Goal: Task Accomplishment & Management: Manage account settings

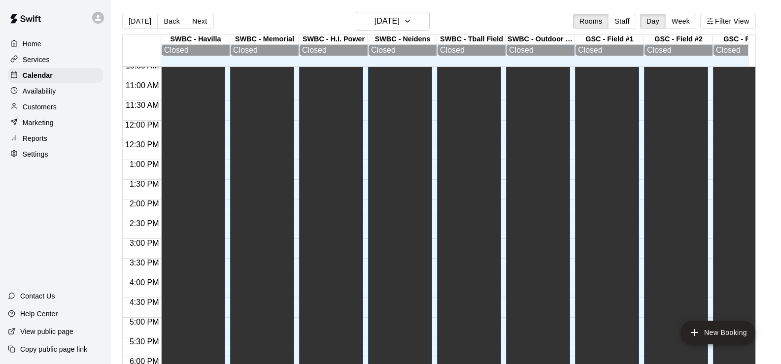
scroll to position [647, 0]
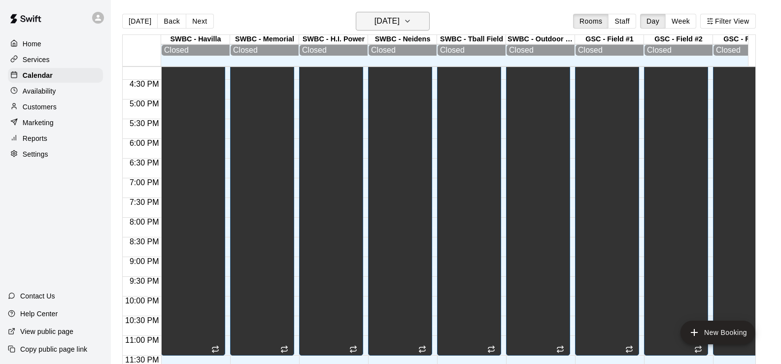
click at [411, 26] on icon "button" at bounding box center [407, 21] width 8 height 12
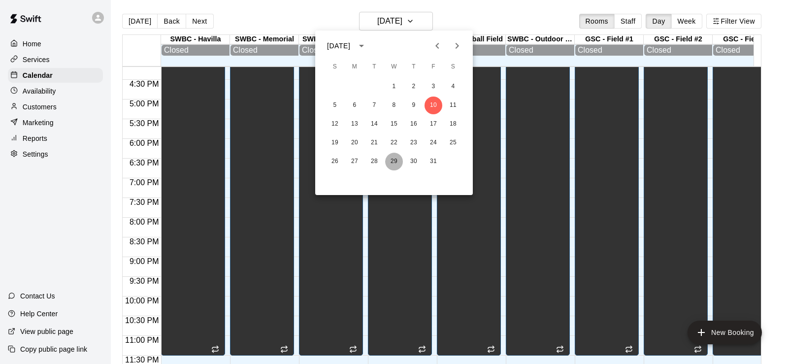
click at [398, 159] on button "29" at bounding box center [394, 162] width 18 height 18
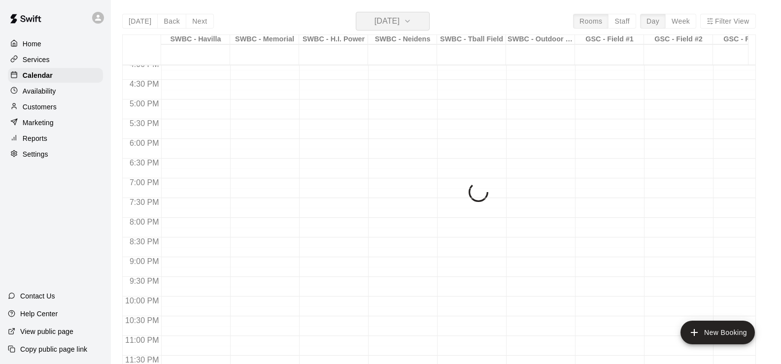
scroll to position [644, 0]
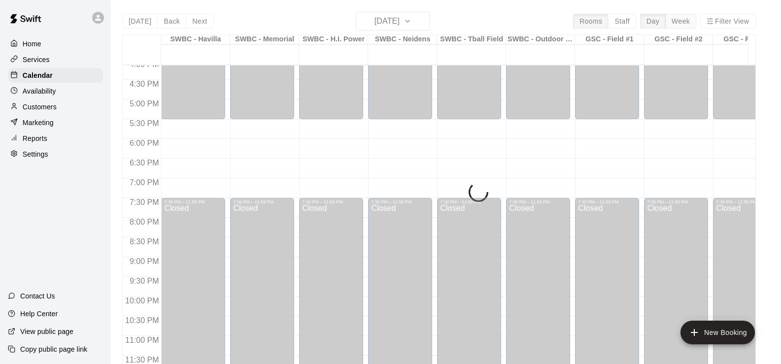
click at [684, 22] on button "Week" at bounding box center [680, 21] width 31 height 15
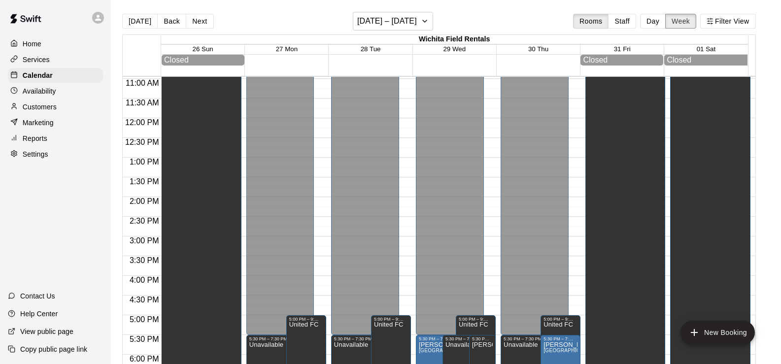
scroll to position [567, 0]
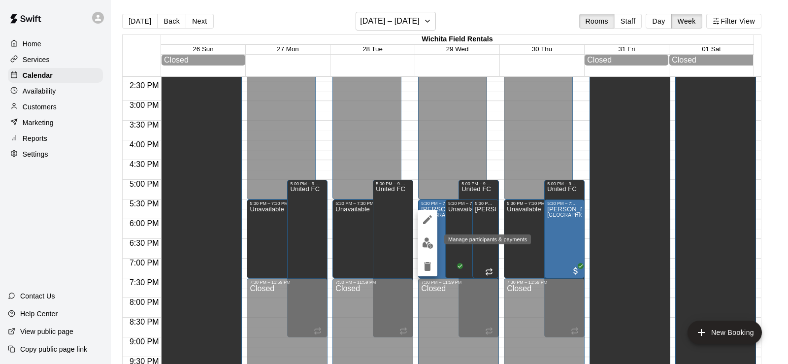
click at [430, 242] on img "edit" at bounding box center [427, 242] width 11 height 11
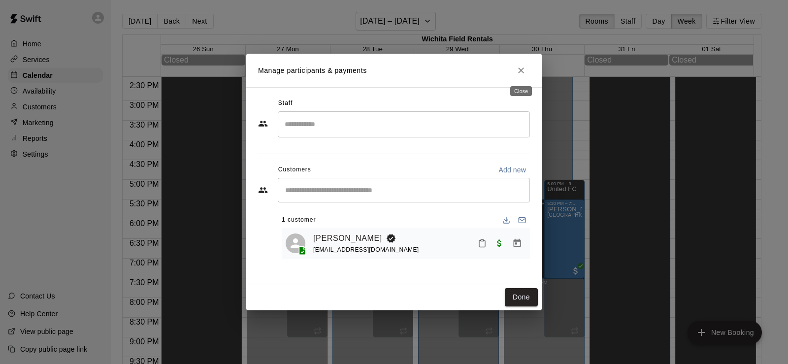
click at [522, 67] on icon "Close" at bounding box center [521, 71] width 10 height 10
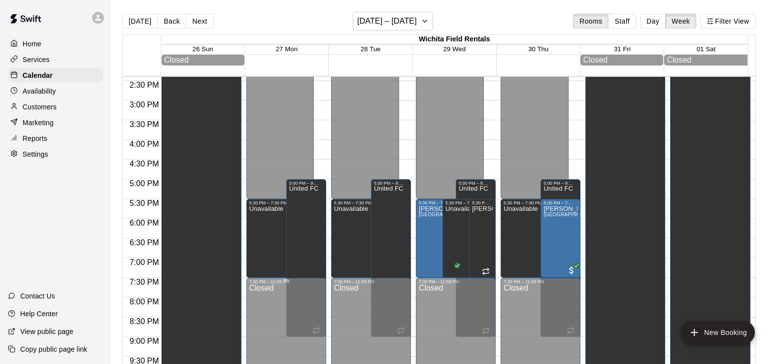
scroll to position [552, 0]
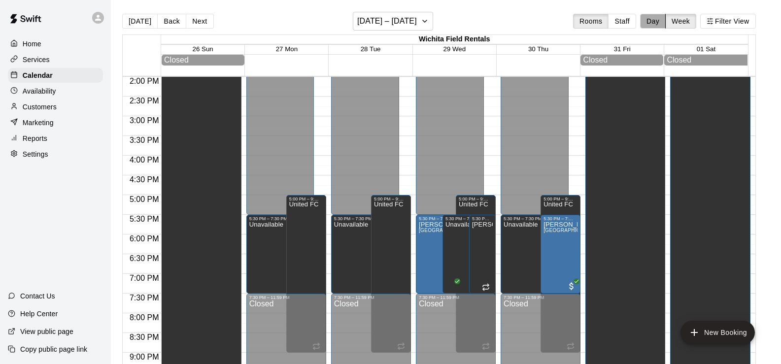
click at [663, 23] on button "Day" at bounding box center [653, 21] width 26 height 15
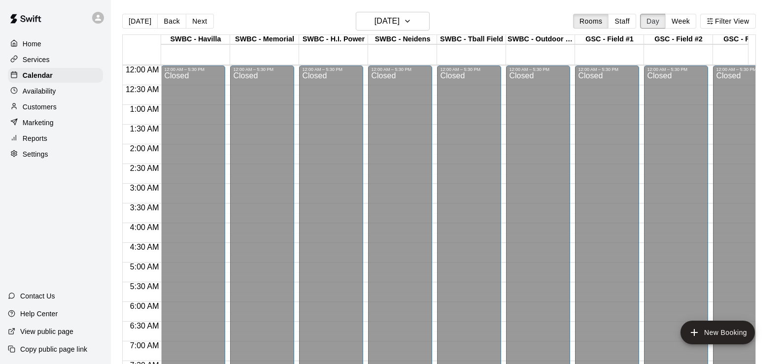
scroll to position [422, 0]
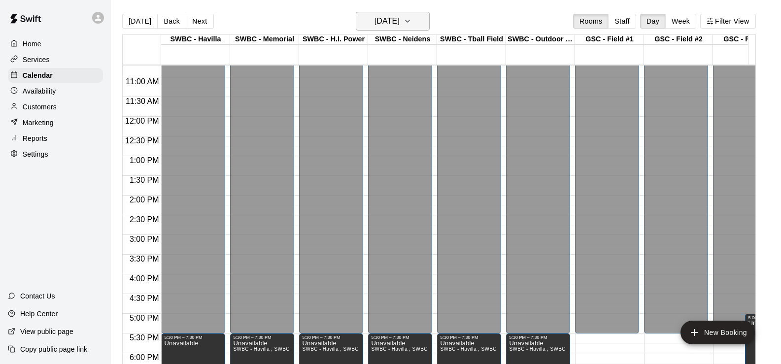
click at [381, 16] on h6 "[DATE]" at bounding box center [386, 21] width 25 height 14
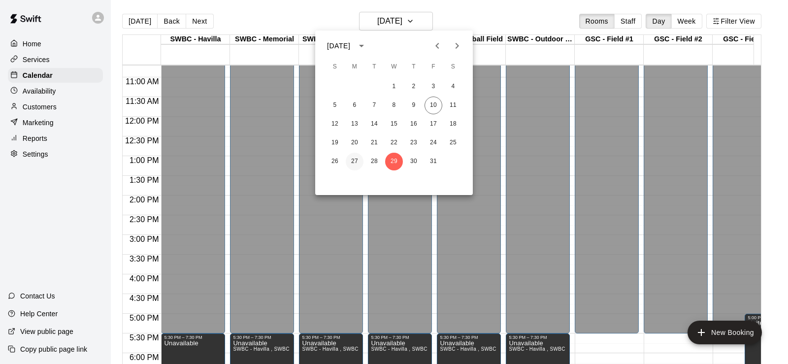
click at [355, 161] on button "27" at bounding box center [355, 162] width 18 height 18
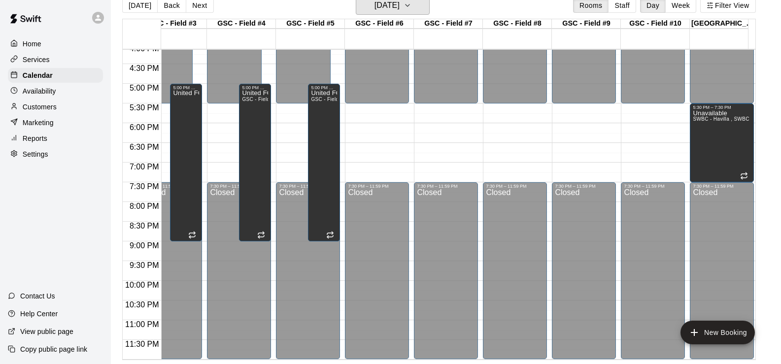
scroll to position [0, 0]
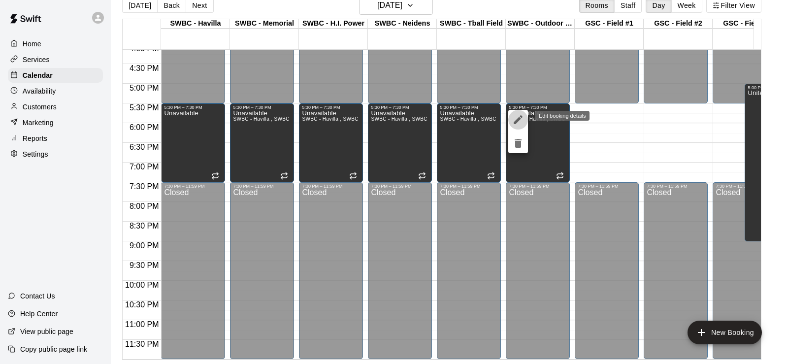
click at [519, 120] on icon "edit" at bounding box center [518, 119] width 9 height 9
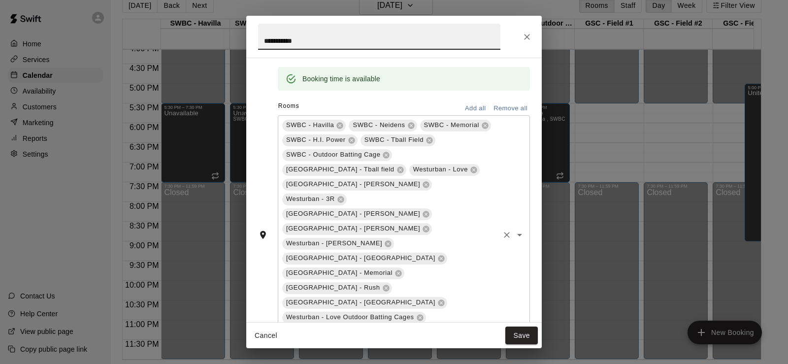
click at [514, 229] on icon "Open" at bounding box center [520, 235] width 12 height 12
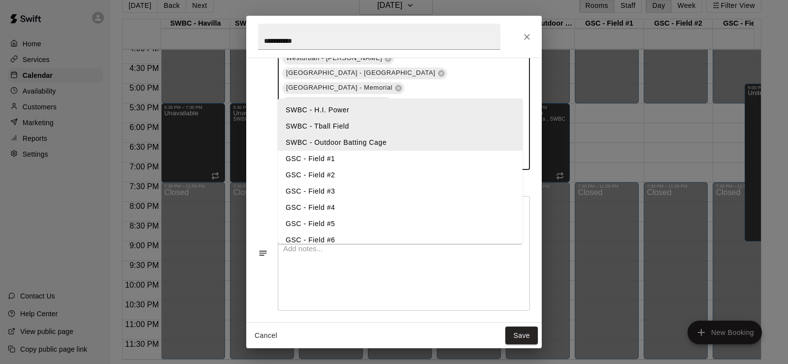
click at [325, 163] on li "GSC - Field #1" at bounding box center [400, 159] width 245 height 16
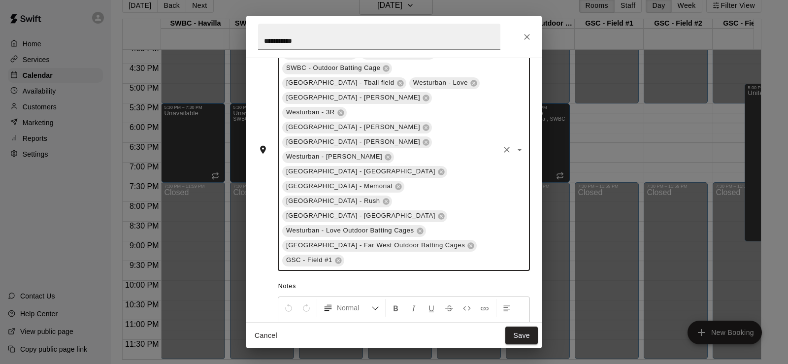
click at [516, 144] on icon "Open" at bounding box center [520, 150] width 12 height 12
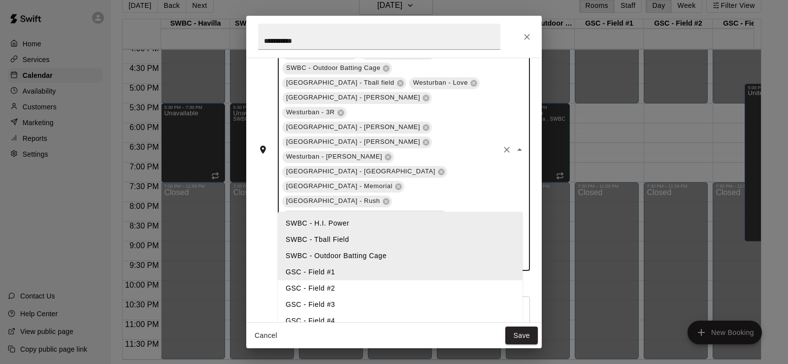
click at [325, 284] on li "GSC - Field #2" at bounding box center [400, 288] width 245 height 16
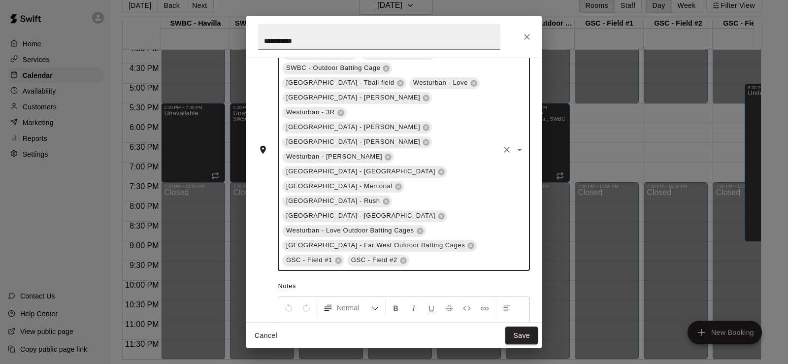
click at [514, 144] on icon "Open" at bounding box center [520, 150] width 12 height 12
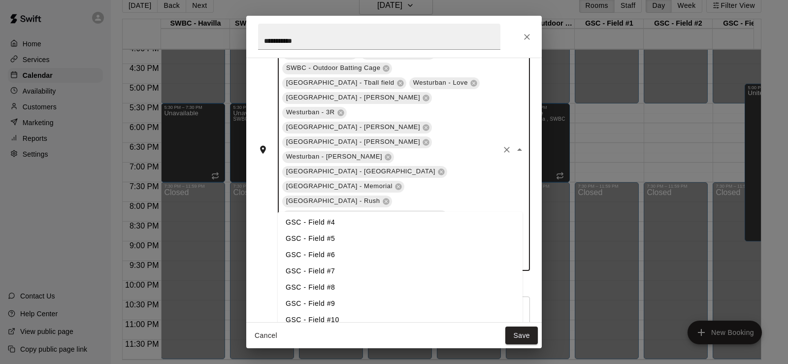
click at [331, 254] on li "GSC - Field #6" at bounding box center [400, 255] width 245 height 16
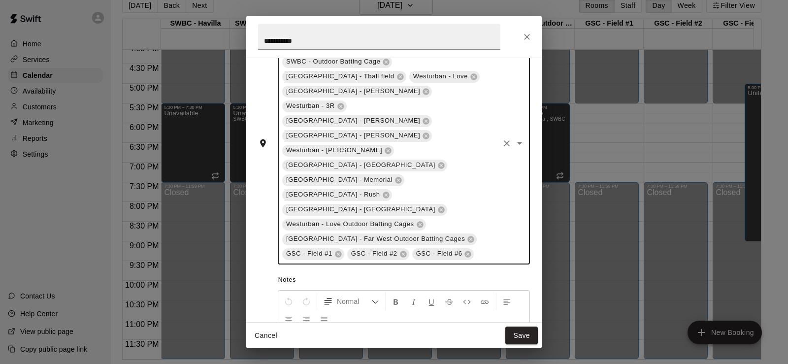
drag, startPoint x: 512, startPoint y: 121, endPoint x: 513, endPoint y: 131, distance: 9.9
click at [517, 142] on icon "Open" at bounding box center [519, 143] width 5 height 2
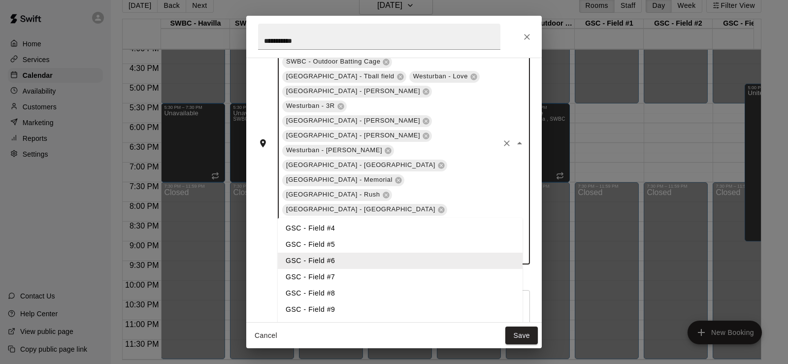
click at [363, 279] on li "GSC - Field #7" at bounding box center [400, 277] width 245 height 16
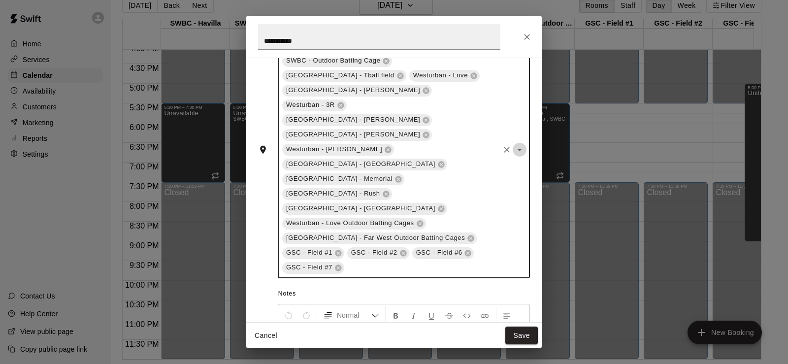
click at [514, 144] on icon "Open" at bounding box center [520, 150] width 12 height 12
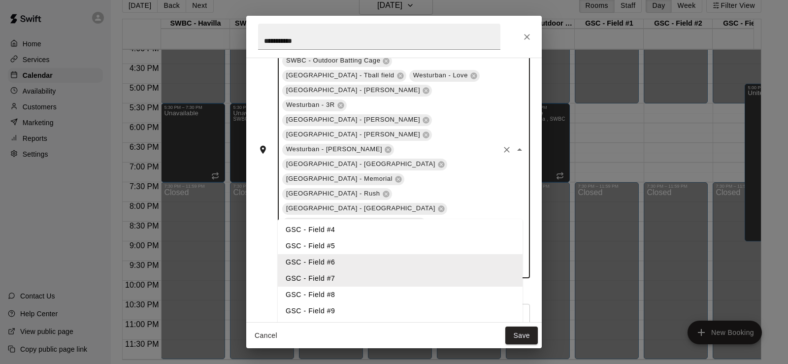
click at [340, 295] on li "GSC - Field #8" at bounding box center [400, 295] width 245 height 16
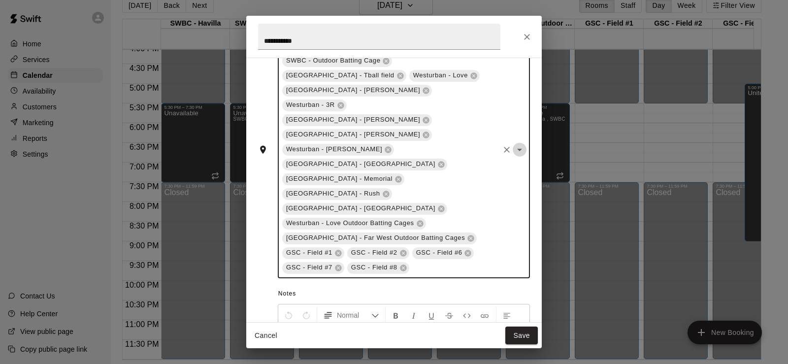
click at [514, 144] on icon "Open" at bounding box center [520, 150] width 12 height 12
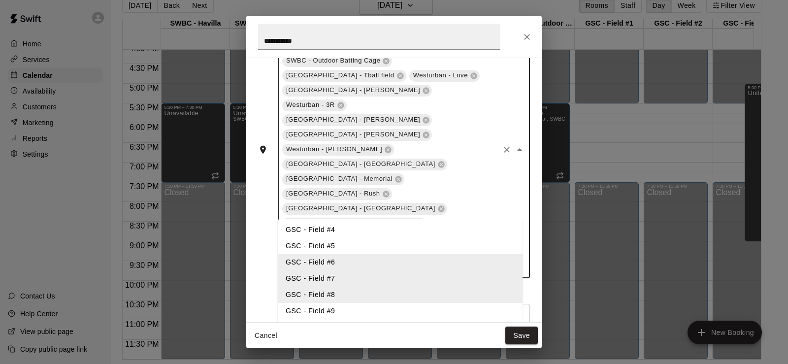
click at [352, 311] on li "GSC - Field #9" at bounding box center [400, 311] width 245 height 16
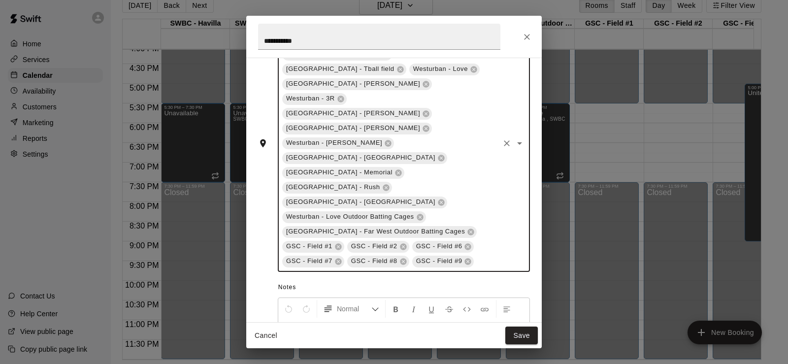
click at [514, 137] on icon "Open" at bounding box center [520, 143] width 12 height 12
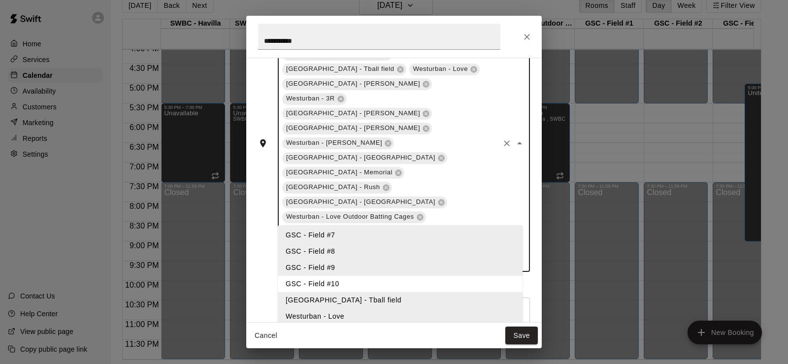
click at [353, 287] on li "GSC - Field #10" at bounding box center [400, 284] width 245 height 16
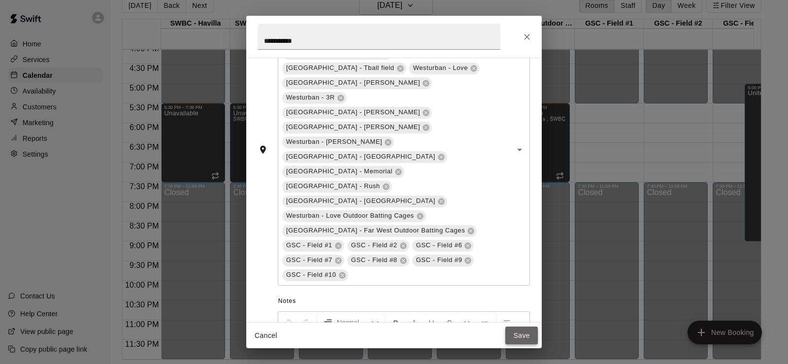
click at [519, 334] on button "Save" at bounding box center [521, 336] width 33 height 18
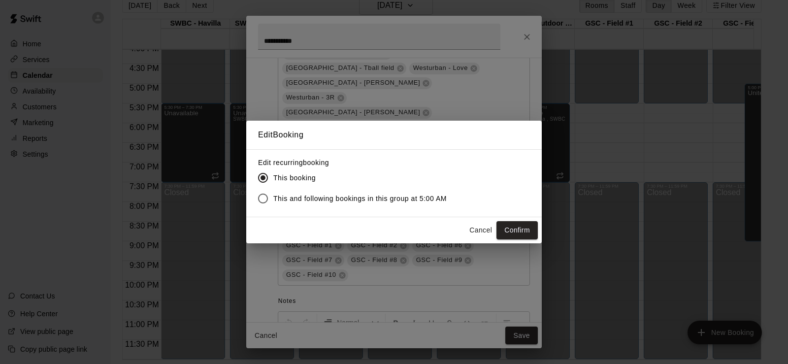
click at [299, 197] on span "This and following bookings in this group at 5:00 AM" at bounding box center [359, 199] width 173 height 10
click at [520, 230] on button "Confirm" at bounding box center [516, 230] width 41 height 18
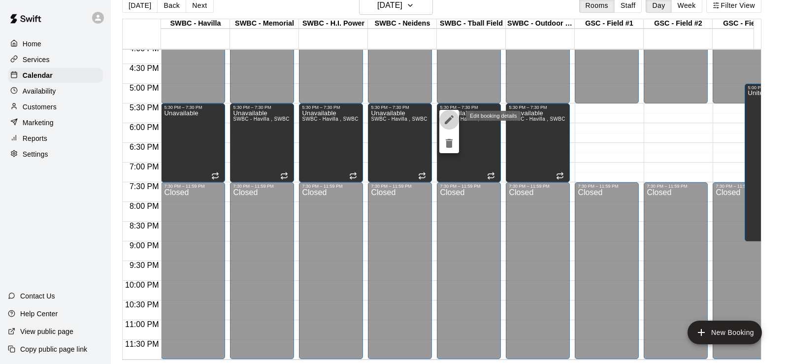
click at [453, 119] on icon "edit" at bounding box center [449, 120] width 12 height 12
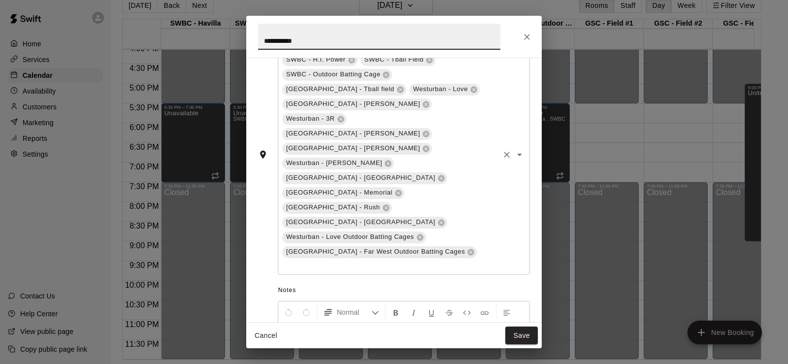
scroll to position [295, 0]
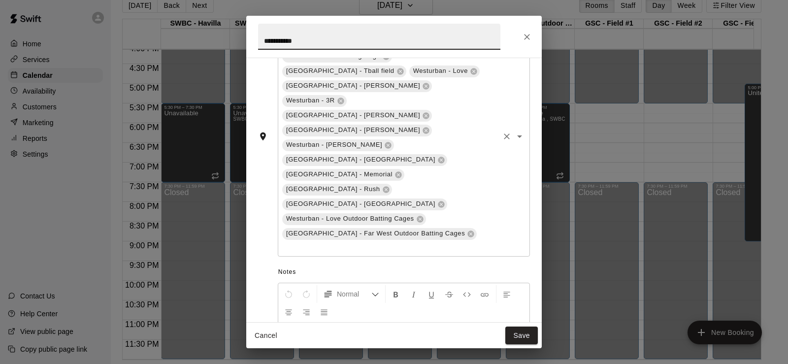
click at [514, 131] on icon "Open" at bounding box center [520, 137] width 12 height 12
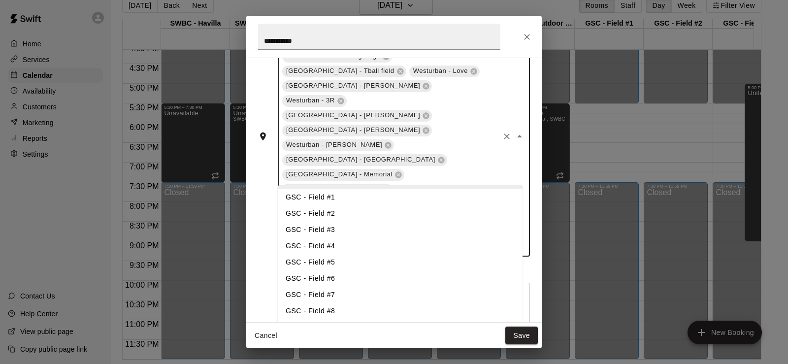
scroll to position [98, 0]
click at [347, 197] on li "GSC - Field #1" at bounding box center [400, 196] width 245 height 16
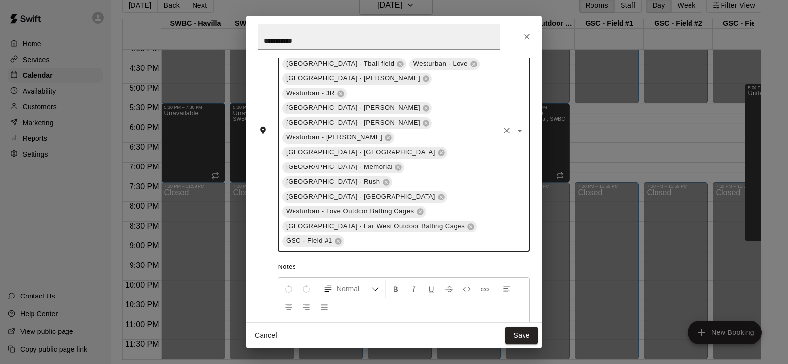
scroll to position [303, 0]
click at [515, 125] on icon "Open" at bounding box center [520, 131] width 12 height 12
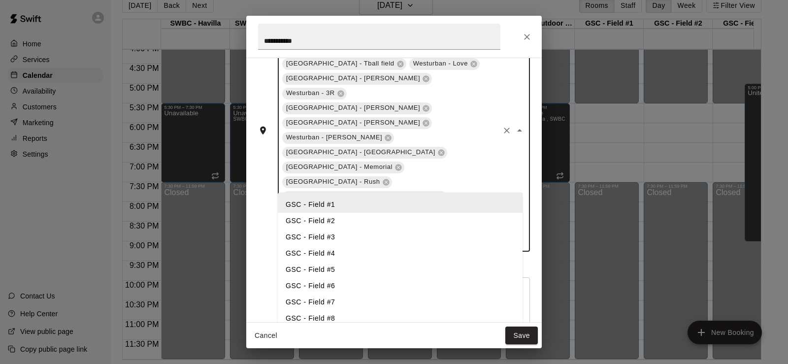
scroll to position [98, 0]
click at [337, 223] on li "GSC - Field #2" at bounding box center [400, 220] width 245 height 16
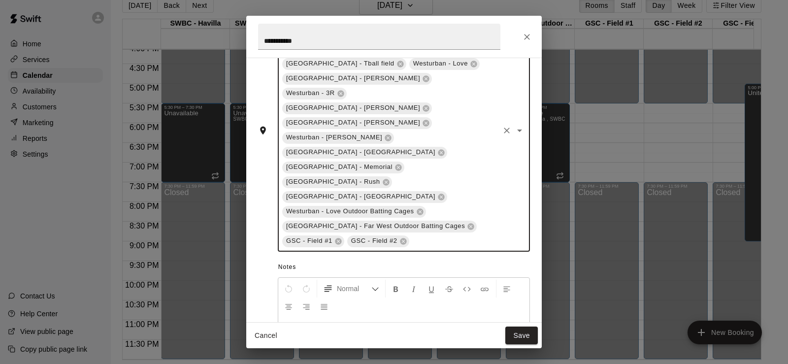
scroll to position [303, 0]
click at [515, 125] on icon "Open" at bounding box center [520, 131] width 12 height 12
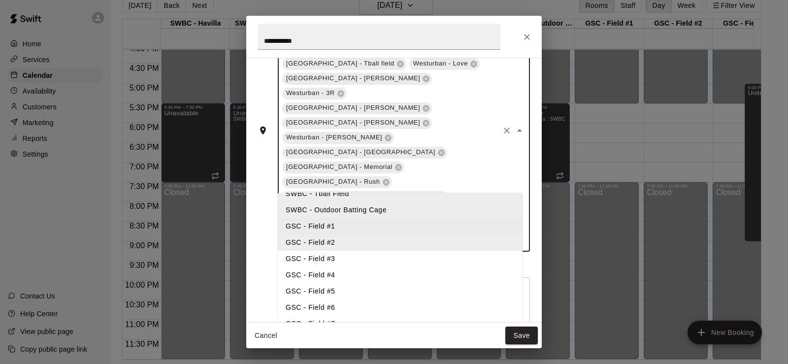
scroll to position [98, 0]
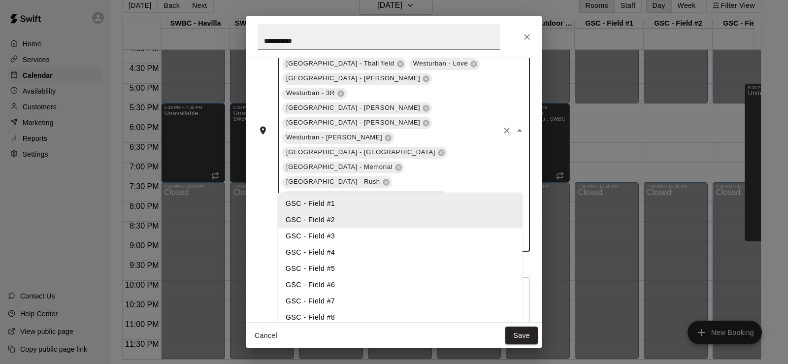
click at [366, 266] on li "GSC - Field #5" at bounding box center [400, 269] width 245 height 16
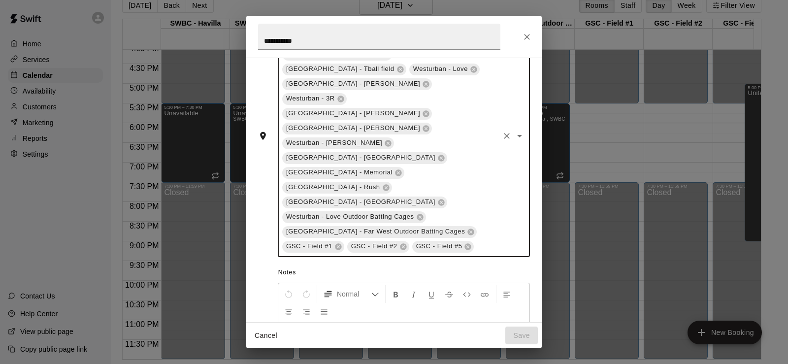
scroll to position [309, 0]
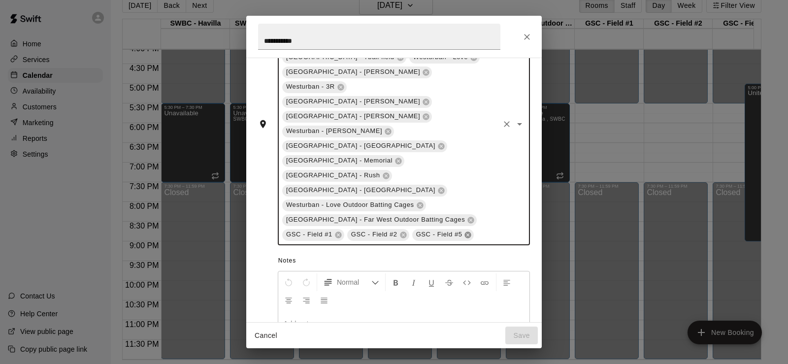
click at [465, 231] on icon at bounding box center [468, 234] width 6 height 6
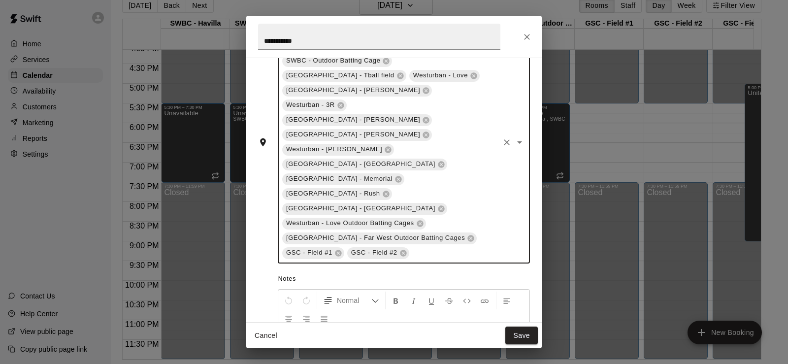
scroll to position [303, 0]
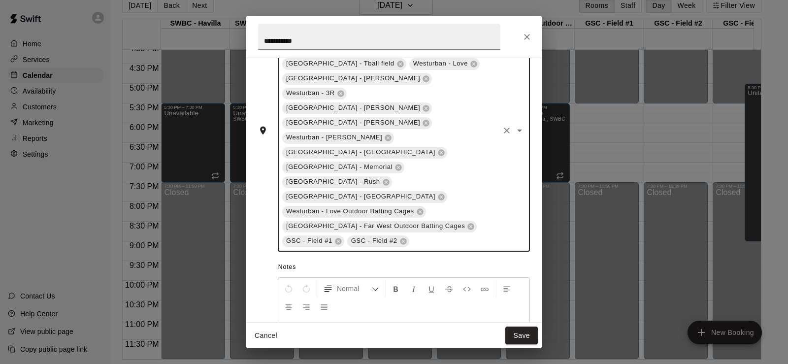
drag, startPoint x: 511, startPoint y: 100, endPoint x: 457, endPoint y: 171, distance: 88.6
click at [514, 125] on icon "Open" at bounding box center [520, 131] width 12 height 12
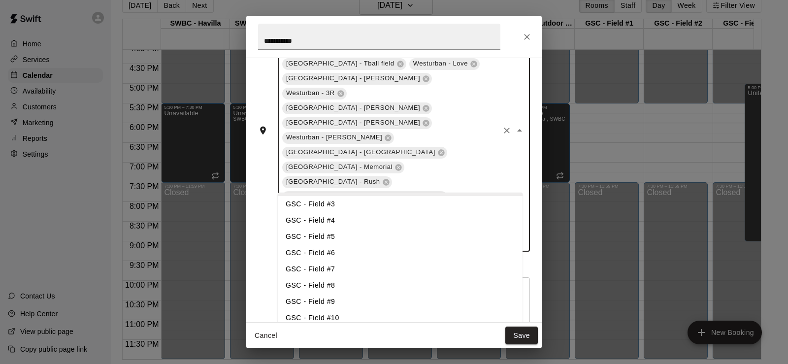
scroll to position [148, 0]
click at [345, 233] on li "GSC - Field #6" at bounding box center [400, 236] width 245 height 16
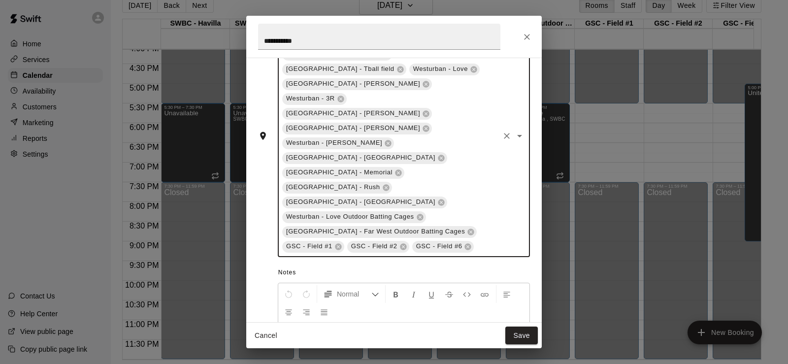
scroll to position [309, 0]
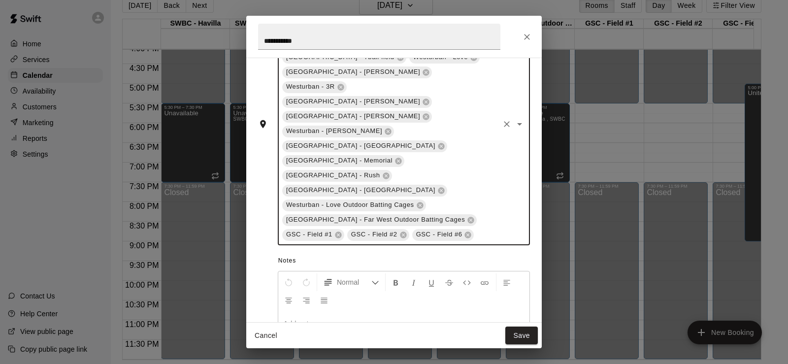
click at [515, 118] on icon "Open" at bounding box center [520, 124] width 12 height 12
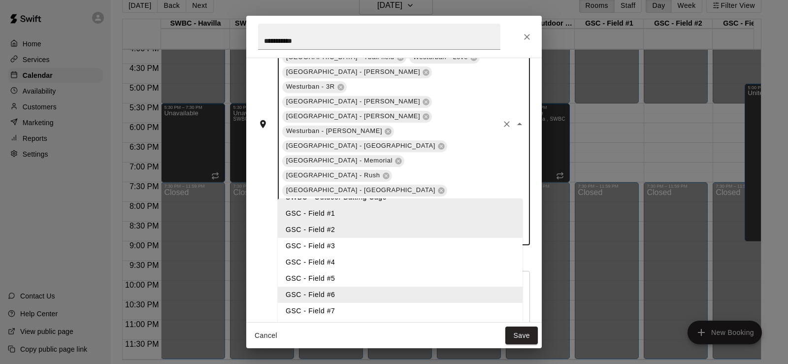
scroll to position [98, 0]
drag, startPoint x: 359, startPoint y: 309, endPoint x: 361, endPoint y: 289, distance: 20.3
click at [358, 309] on li "GSC - Field #7" at bounding box center [400, 307] width 245 height 16
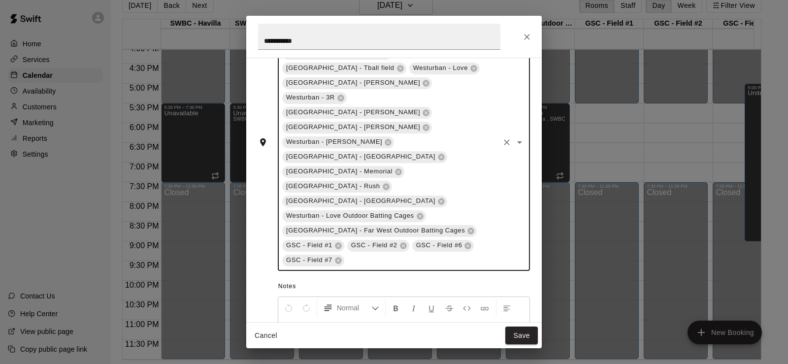
scroll to position [310, 0]
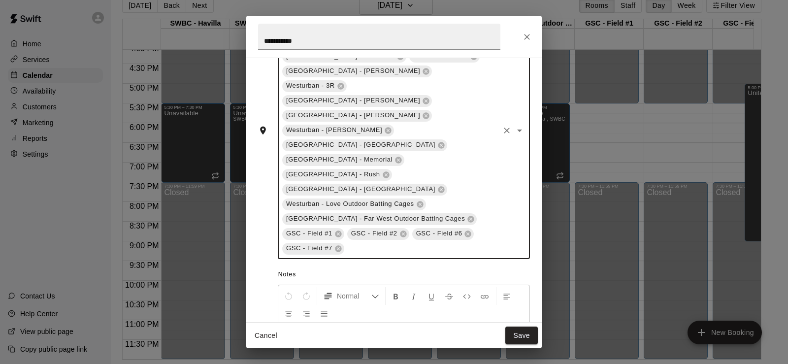
click at [514, 125] on icon "Open" at bounding box center [520, 131] width 12 height 12
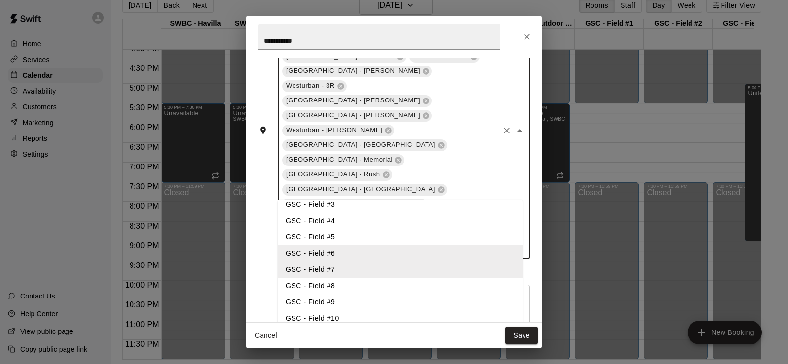
scroll to position [148, 0]
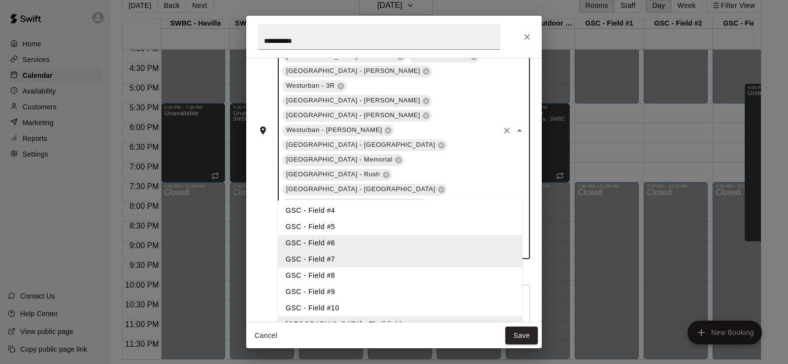
click at [377, 272] on li "GSC - Field #8" at bounding box center [400, 275] width 245 height 16
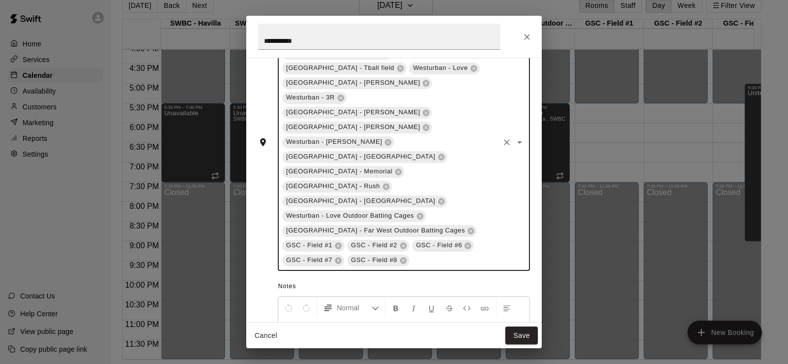
scroll to position [310, 0]
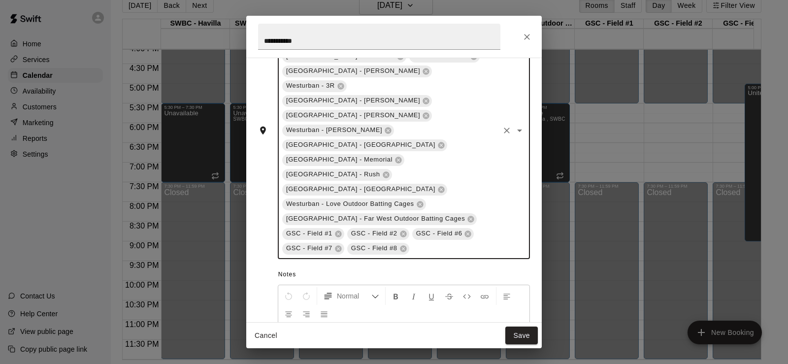
click at [517, 130] on icon "Open" at bounding box center [519, 131] width 5 height 2
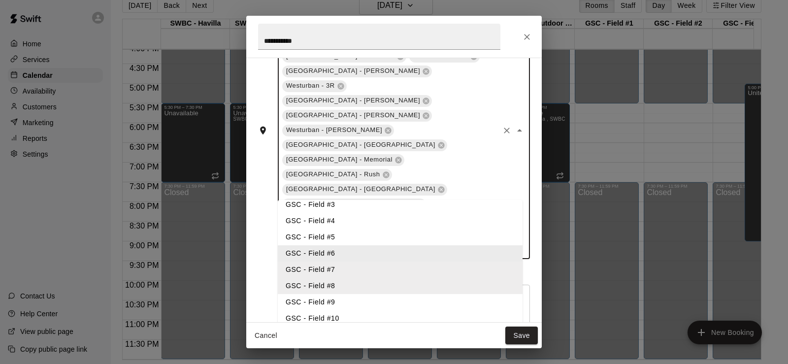
scroll to position [148, 0]
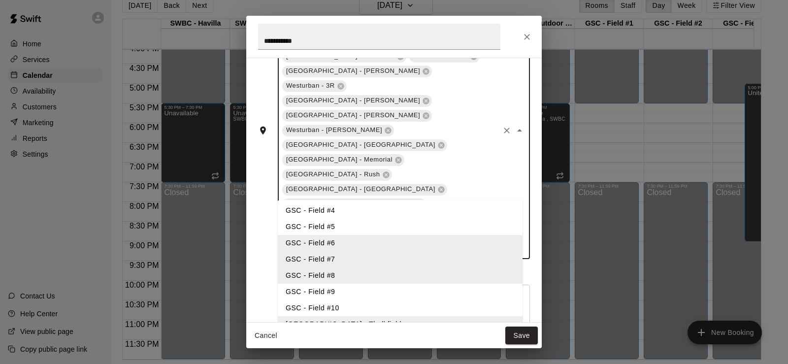
click at [360, 288] on li "GSC - Field #9" at bounding box center [400, 292] width 245 height 16
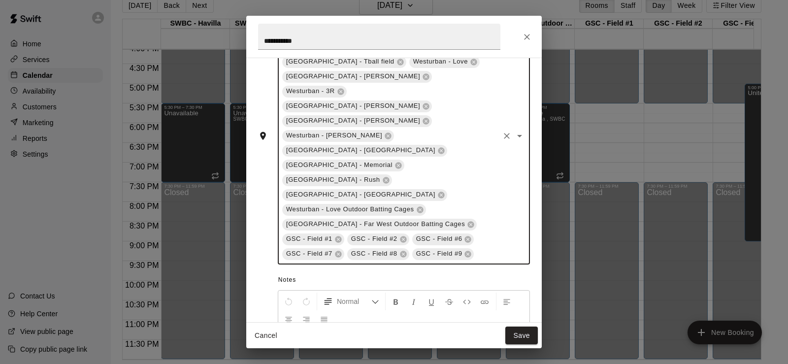
scroll to position [317, 0]
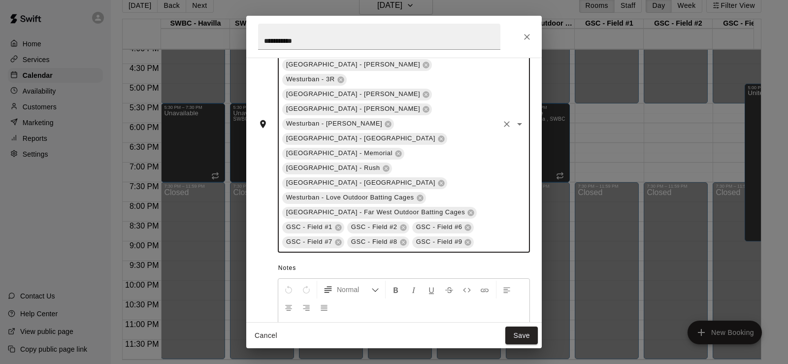
click at [514, 118] on icon "Open" at bounding box center [520, 124] width 12 height 12
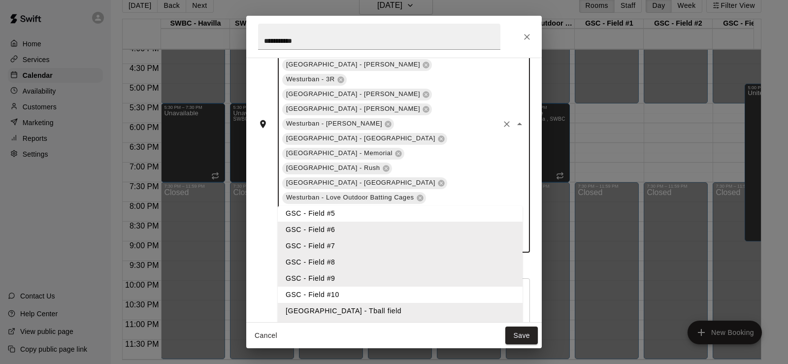
scroll to position [197, 0]
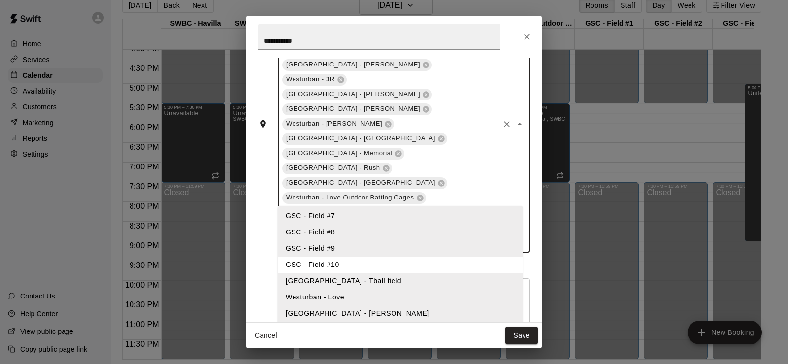
click at [344, 265] on li "GSC - Field #10" at bounding box center [400, 265] width 245 height 16
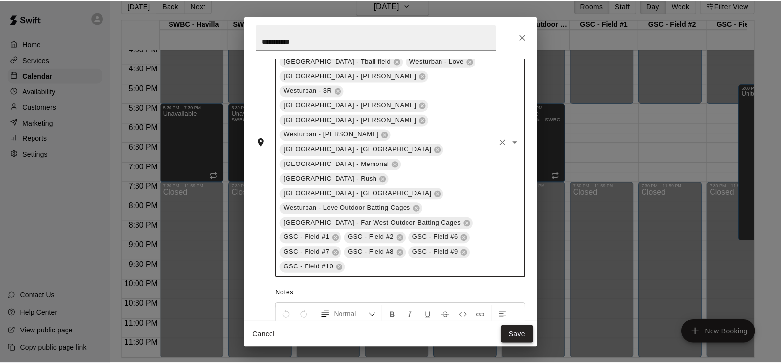
scroll to position [318, 0]
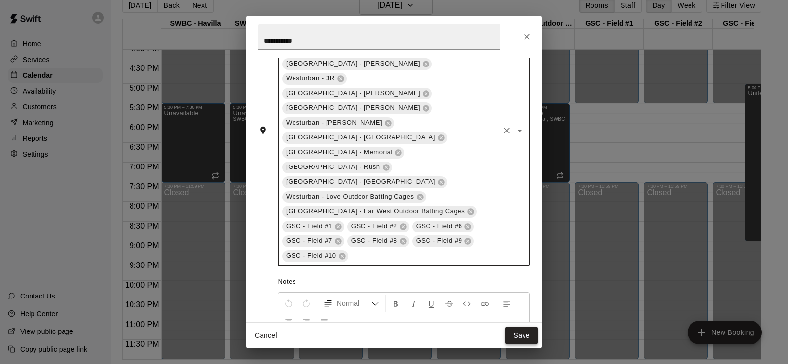
click at [526, 333] on button "Save" at bounding box center [521, 336] width 33 height 18
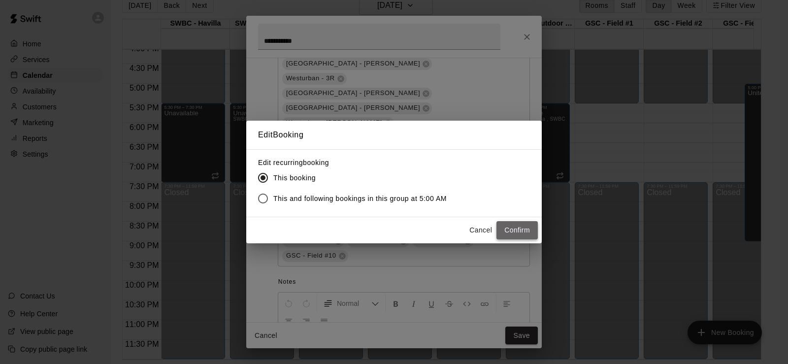
click at [521, 229] on button "Confirm" at bounding box center [516, 230] width 41 height 18
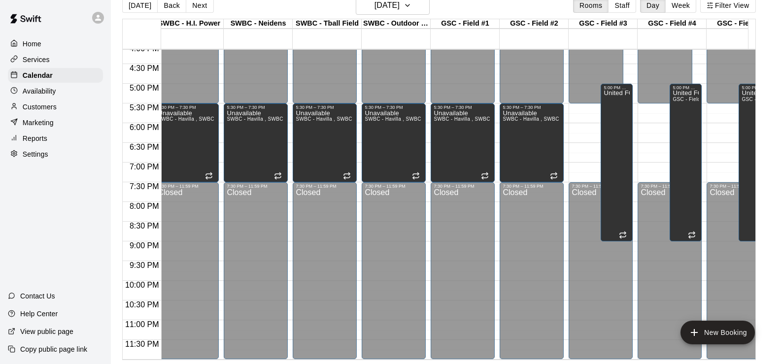
scroll to position [644, 292]
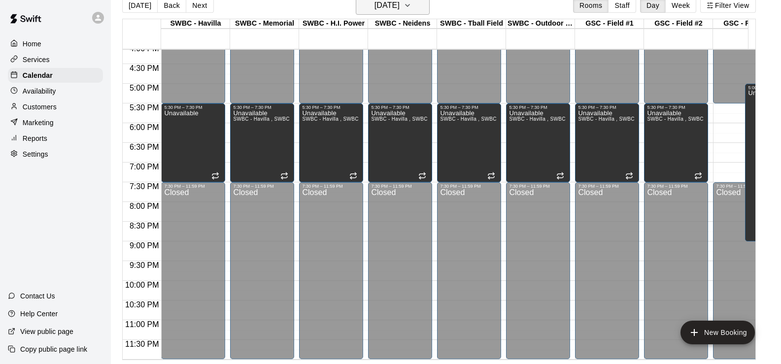
click at [399, 7] on h6 "[DATE]" at bounding box center [386, 6] width 25 height 14
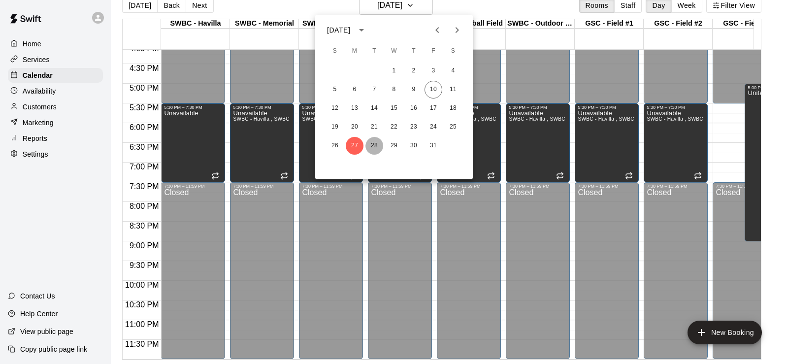
click at [373, 144] on button "28" at bounding box center [374, 146] width 18 height 18
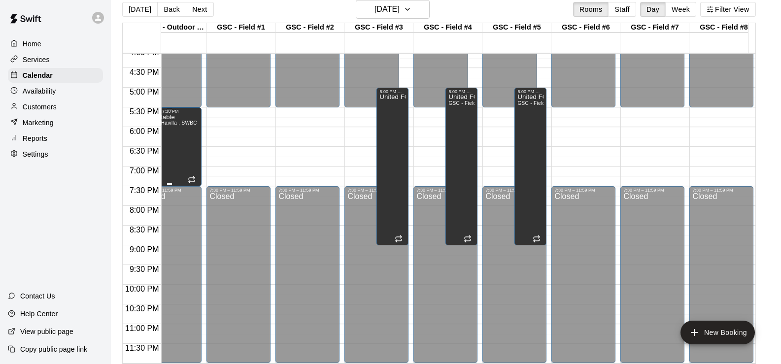
click at [182, 124] on div "Unavailable SWBC - [GEOGRAPHIC_DATA] , SWBC - Neidens, SWBC - Memorial , SWBC -…" at bounding box center [169, 296] width 58 height 364
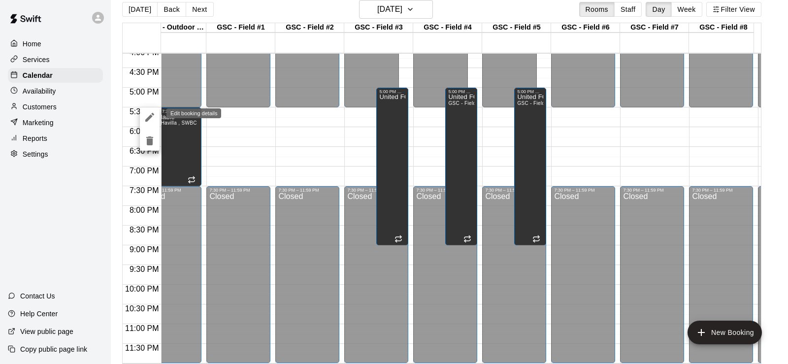
click at [151, 116] on icon "edit" at bounding box center [149, 117] width 9 height 9
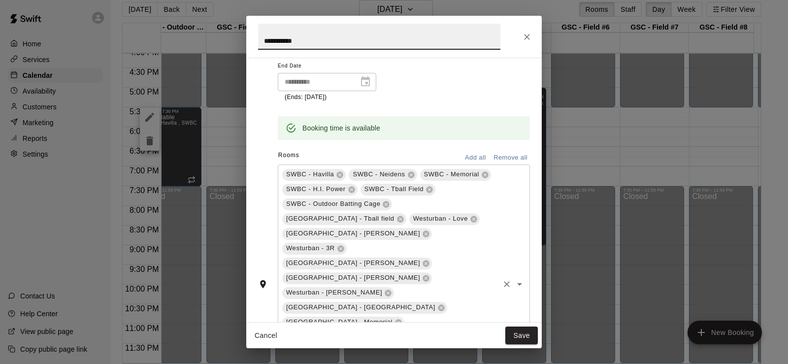
click at [514, 278] on icon "Open" at bounding box center [520, 284] width 12 height 12
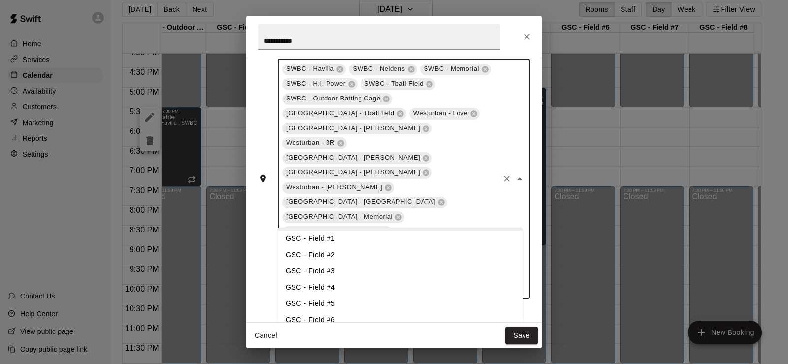
click at [339, 241] on li "GSC - Field #1" at bounding box center [400, 238] width 245 height 16
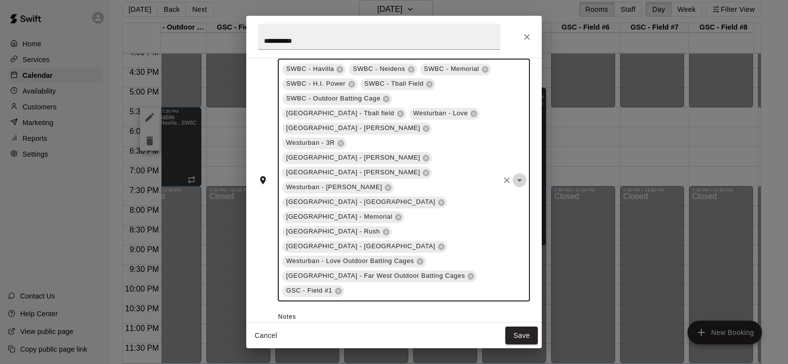
click at [514, 174] on icon "Open" at bounding box center [520, 180] width 12 height 12
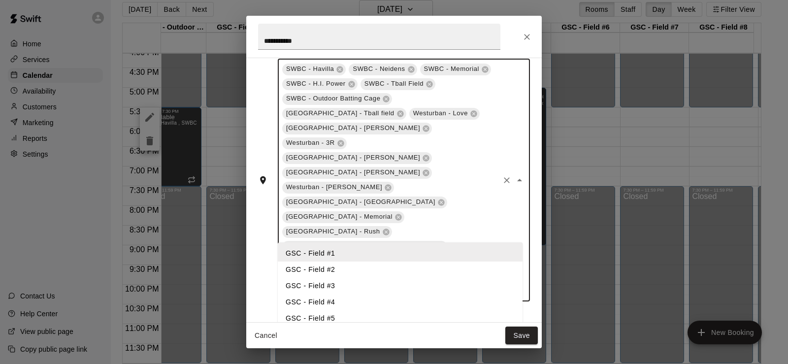
click at [328, 267] on li "GSC - Field #2" at bounding box center [400, 270] width 245 height 16
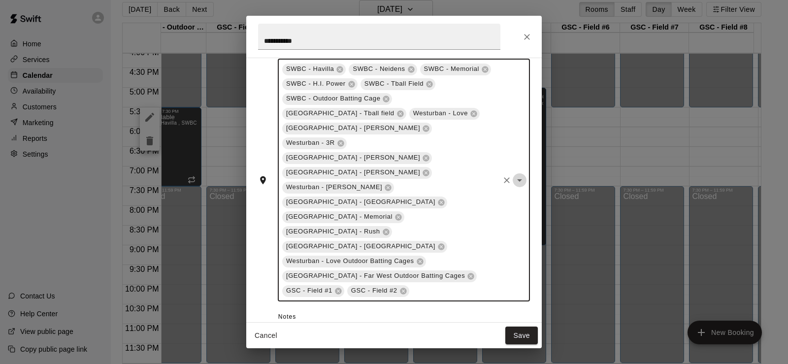
drag, startPoint x: 513, startPoint y: 150, endPoint x: 460, endPoint y: 235, distance: 100.0
click at [517, 179] on icon "Open" at bounding box center [519, 180] width 5 height 2
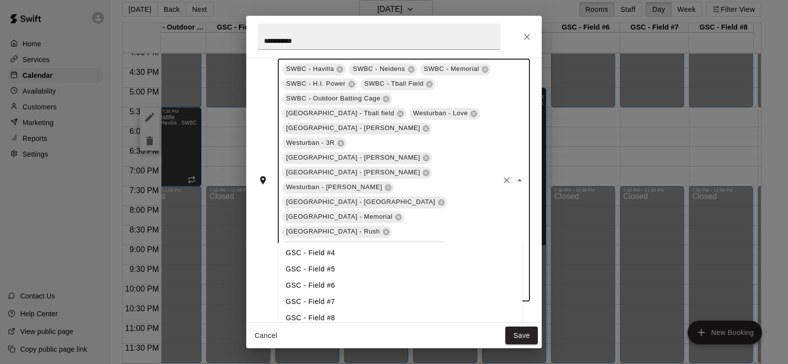
click at [369, 286] on li "GSC - Field #6" at bounding box center [400, 285] width 245 height 16
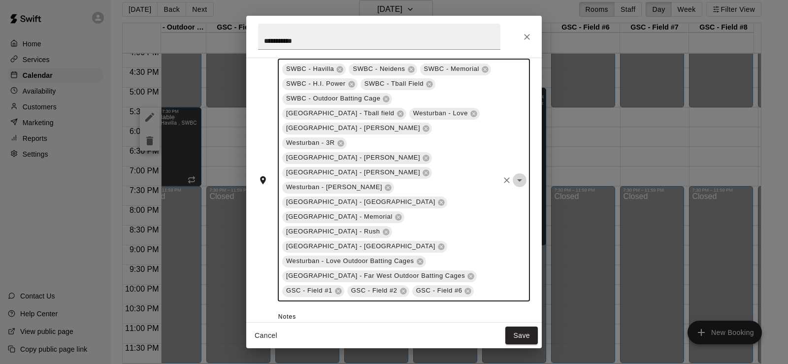
drag, startPoint x: 513, startPoint y: 153, endPoint x: 440, endPoint y: 240, distance: 113.6
click at [514, 174] on icon "Open" at bounding box center [520, 180] width 12 height 12
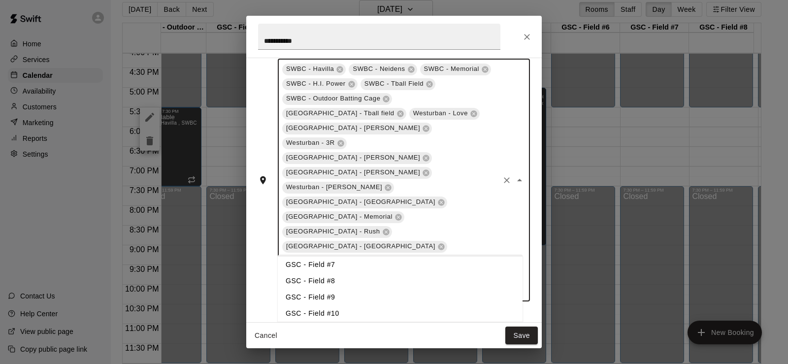
click at [350, 261] on li "GSC - Field #7" at bounding box center [400, 265] width 245 height 16
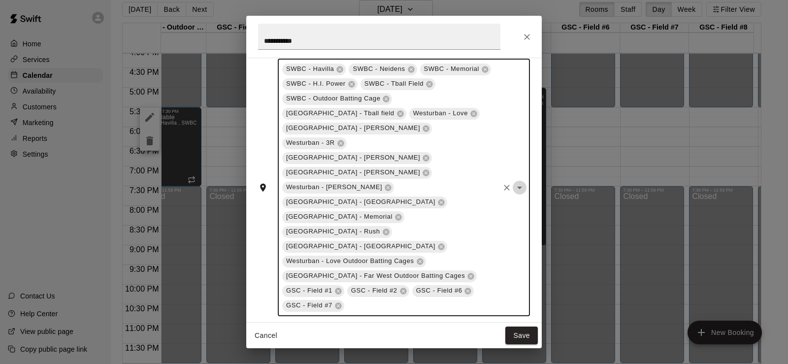
drag, startPoint x: 515, startPoint y: 159, endPoint x: 459, endPoint y: 243, distance: 100.9
click at [515, 182] on icon "Open" at bounding box center [520, 188] width 12 height 12
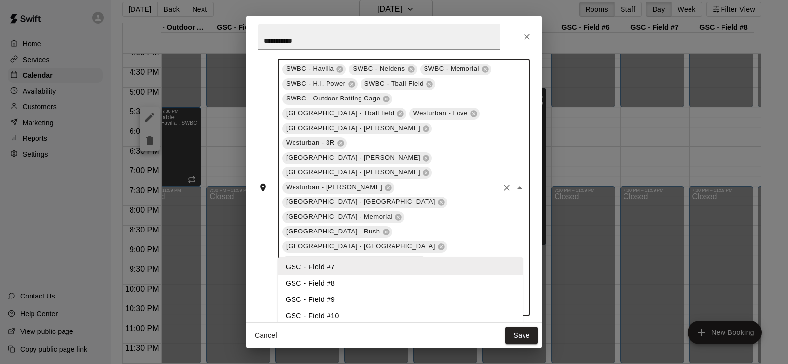
click at [347, 279] on li "GSC - Field #8" at bounding box center [400, 283] width 245 height 16
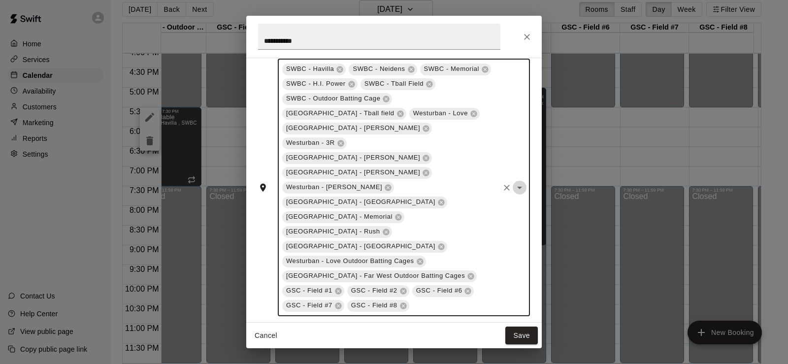
click at [517, 187] on icon "Open" at bounding box center [519, 188] width 5 height 2
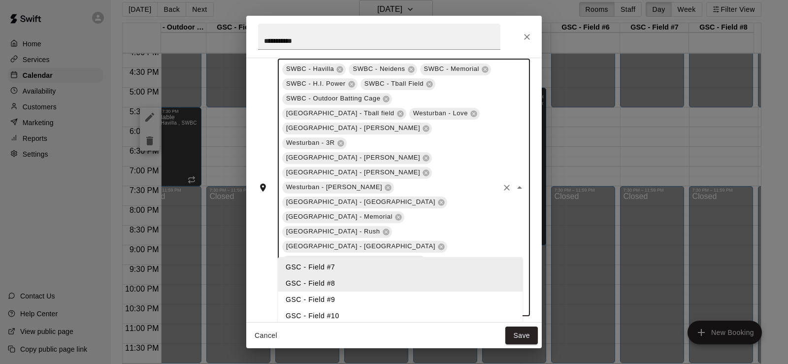
click at [348, 297] on li "GSC - Field #9" at bounding box center [400, 300] width 245 height 16
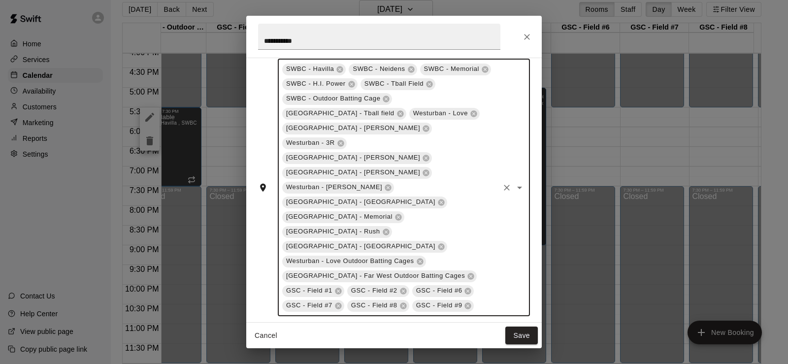
click at [514, 182] on icon "Open" at bounding box center [520, 188] width 12 height 12
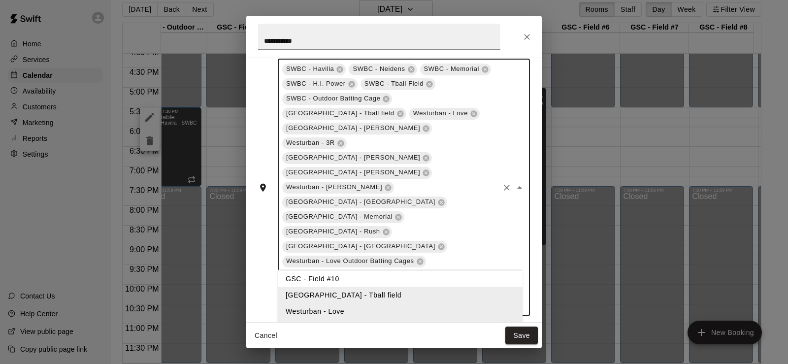
click at [372, 281] on li "GSC - Field #10" at bounding box center [400, 279] width 245 height 16
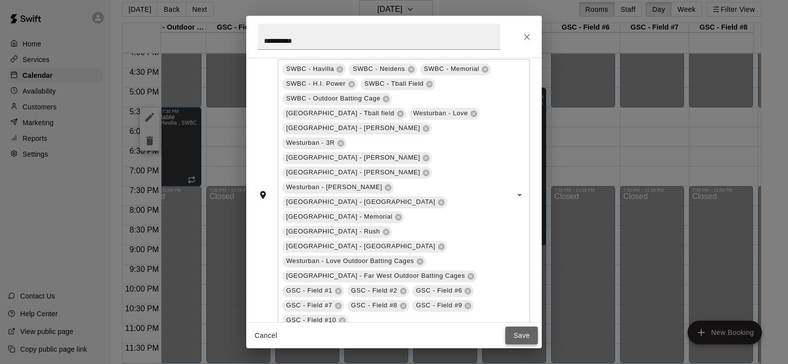
click at [524, 334] on button "Save" at bounding box center [521, 336] width 33 height 18
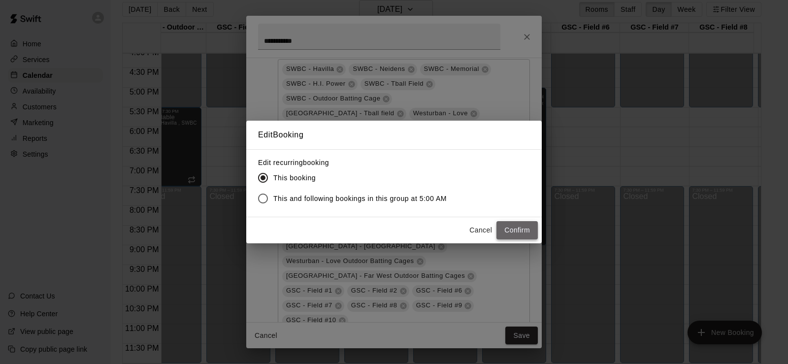
drag, startPoint x: 525, startPoint y: 227, endPoint x: 517, endPoint y: 231, distance: 9.7
click at [525, 228] on button "Confirm" at bounding box center [516, 230] width 41 height 18
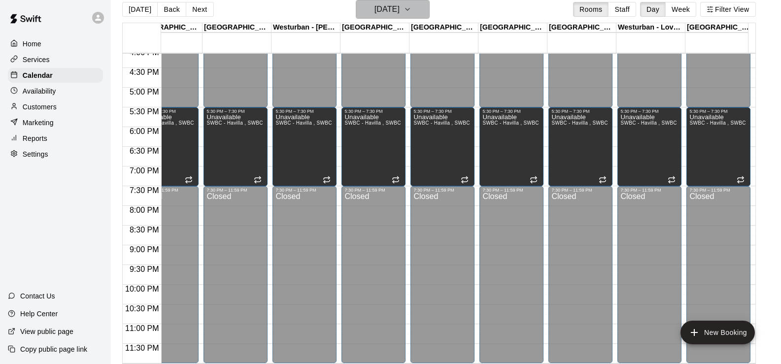
click at [395, 12] on h6 "[DATE]" at bounding box center [386, 9] width 25 height 14
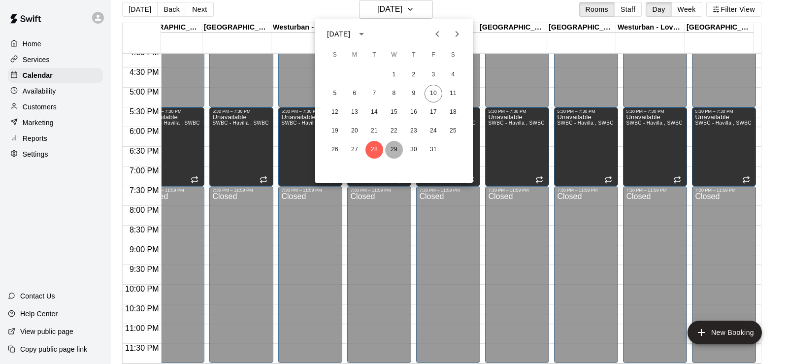
click at [393, 150] on button "29" at bounding box center [394, 150] width 18 height 18
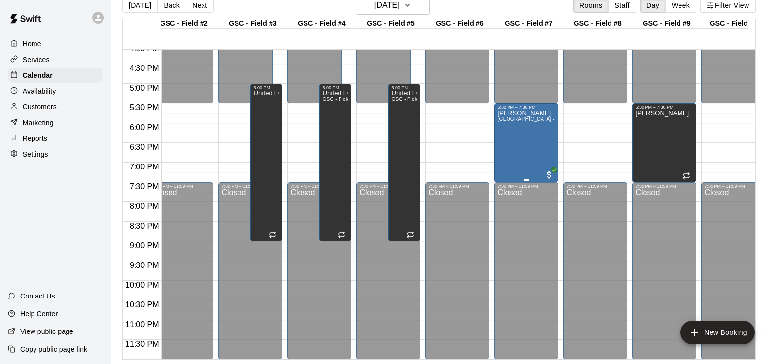
click at [518, 116] on span "[GEOGRAPHIC_DATA] - Field #7 Rental" at bounding box center [544, 118] width 95 height 5
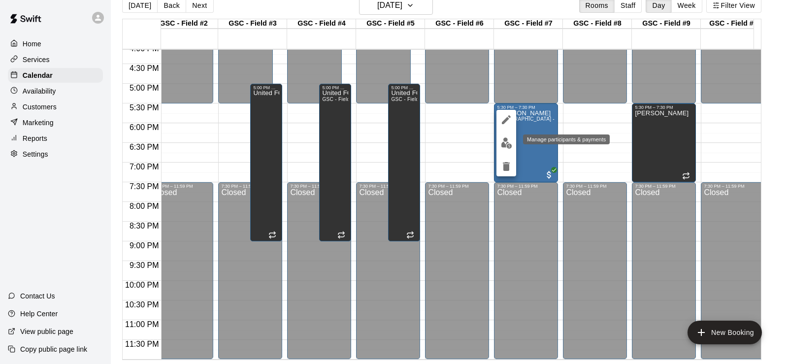
click at [507, 146] on img "edit" at bounding box center [506, 142] width 11 height 11
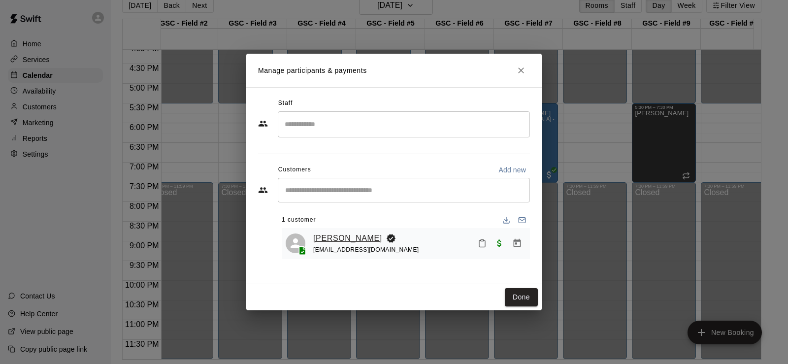
click at [339, 236] on link "[PERSON_NAME]" at bounding box center [347, 238] width 69 height 13
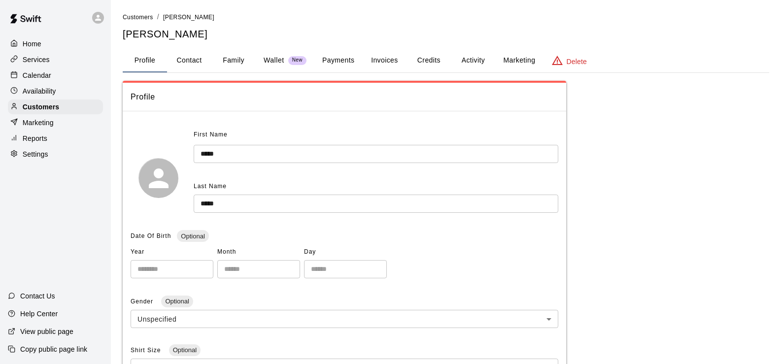
click at [189, 58] on button "Contact" at bounding box center [189, 61] width 44 height 24
select select "**"
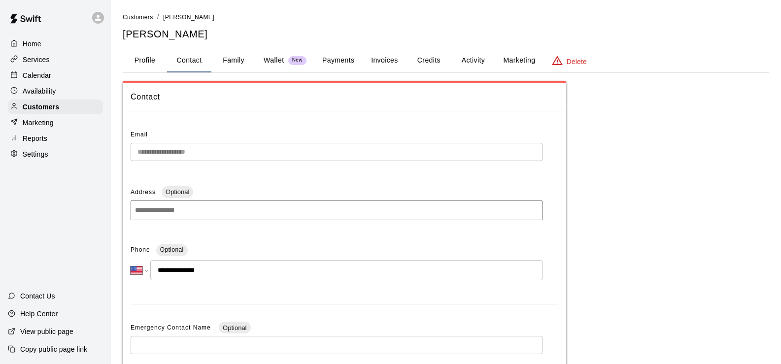
click at [151, 59] on button "Profile" at bounding box center [145, 61] width 44 height 24
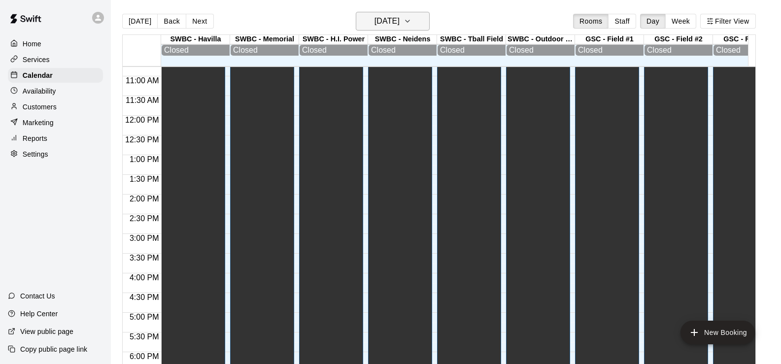
click at [411, 23] on icon "button" at bounding box center [407, 21] width 8 height 12
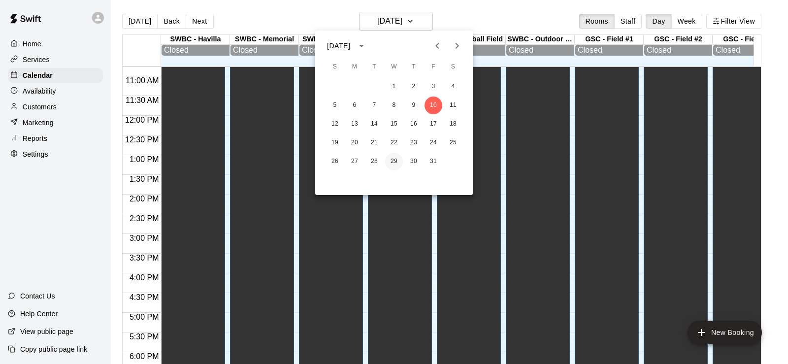
click at [396, 158] on button "29" at bounding box center [394, 162] width 18 height 18
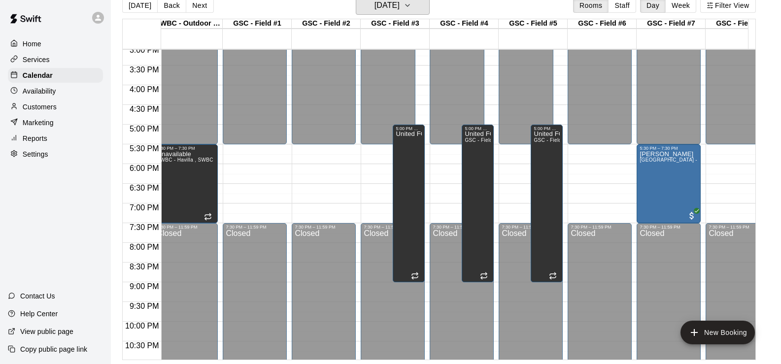
scroll to position [0, 427]
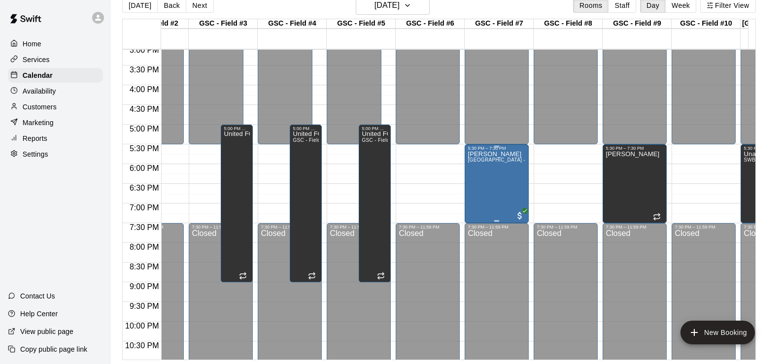
click at [517, 162] on span "[GEOGRAPHIC_DATA] - Field #7 Rental" at bounding box center [514, 159] width 95 height 5
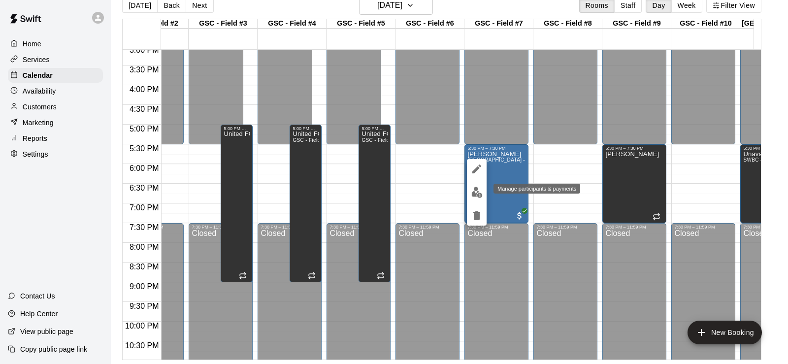
click at [480, 192] on img "edit" at bounding box center [476, 192] width 11 height 11
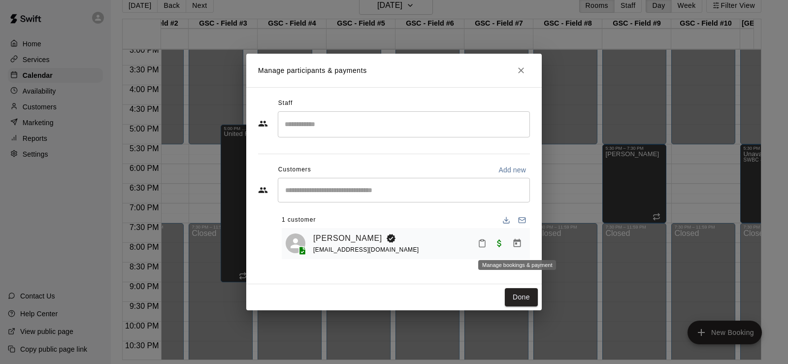
click at [517, 242] on icon "Manage bookings & payment" at bounding box center [517, 243] width 7 height 8
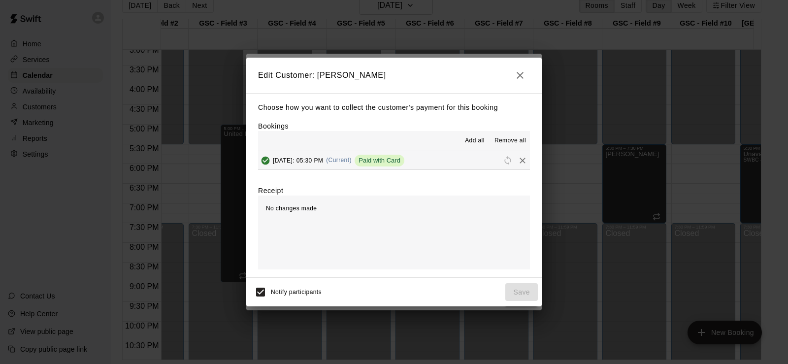
click at [514, 143] on span "Remove all" at bounding box center [510, 141] width 32 height 10
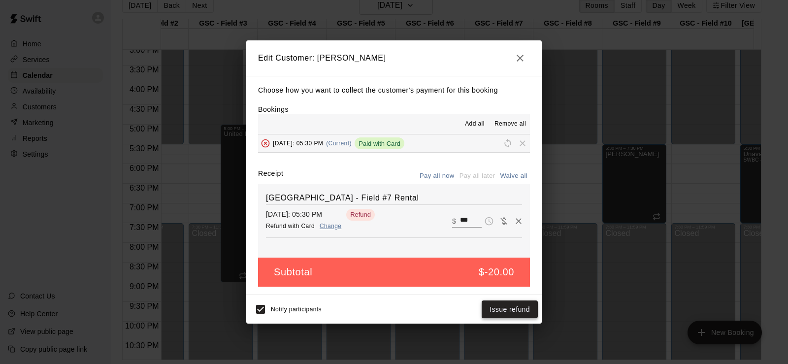
click at [506, 312] on button "Issue refund" at bounding box center [510, 309] width 56 height 18
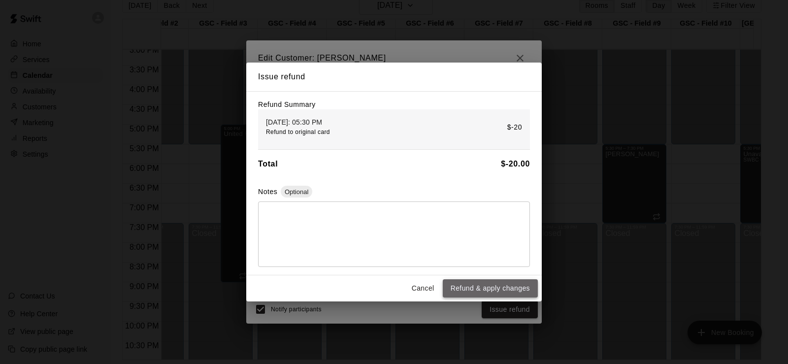
click at [505, 288] on button "Refund & apply changes" at bounding box center [490, 288] width 95 height 18
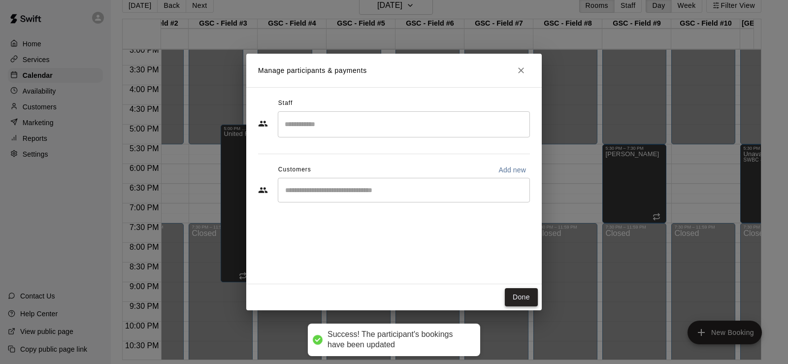
click at [526, 296] on button "Done" at bounding box center [521, 297] width 33 height 18
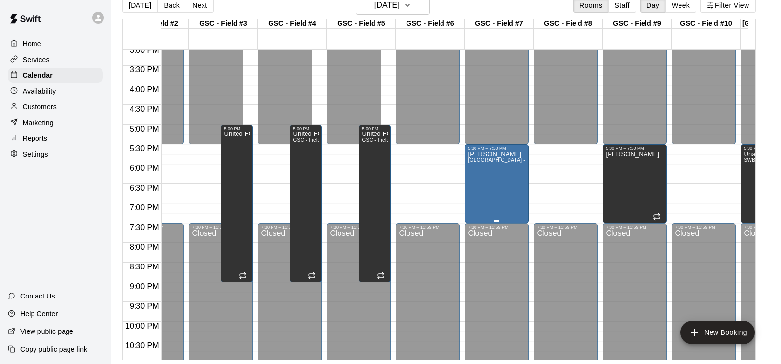
click at [514, 169] on div "[PERSON_NAME] Genesis Sports Complex - Field #7 Rental" at bounding box center [496, 333] width 58 height 364
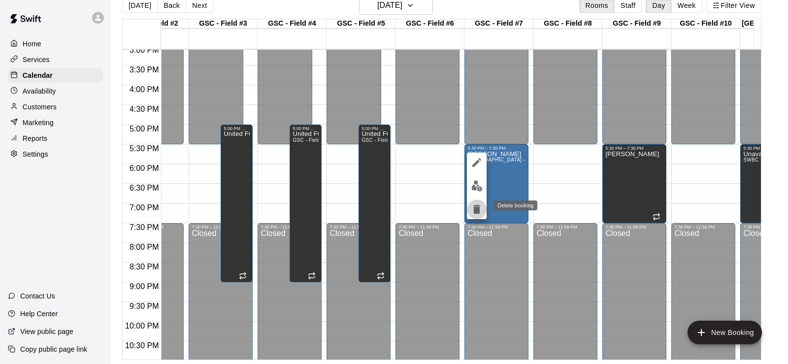
click at [473, 212] on icon "delete" at bounding box center [477, 209] width 12 height 12
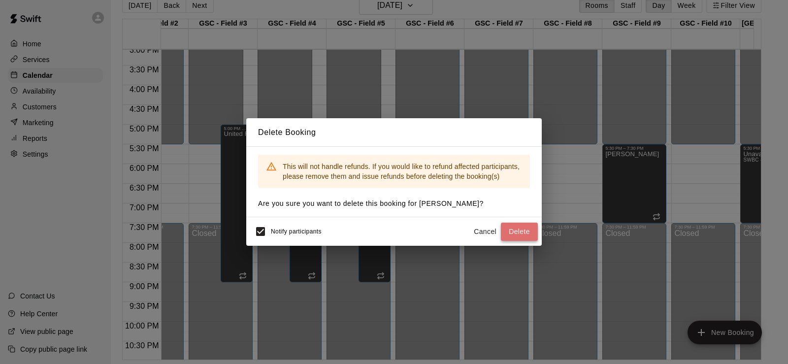
click at [520, 235] on button "Delete" at bounding box center [519, 232] width 37 height 18
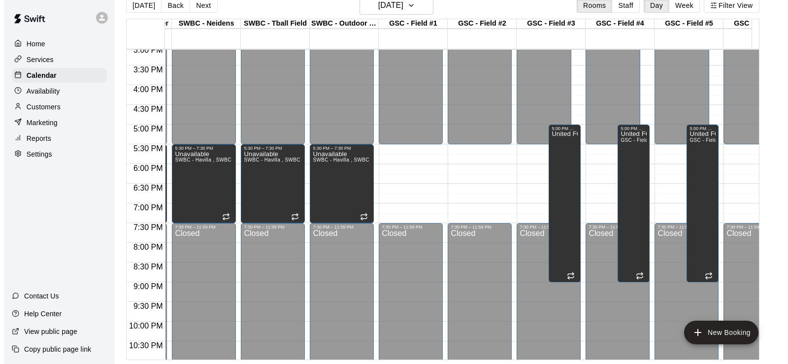
scroll to position [0, 183]
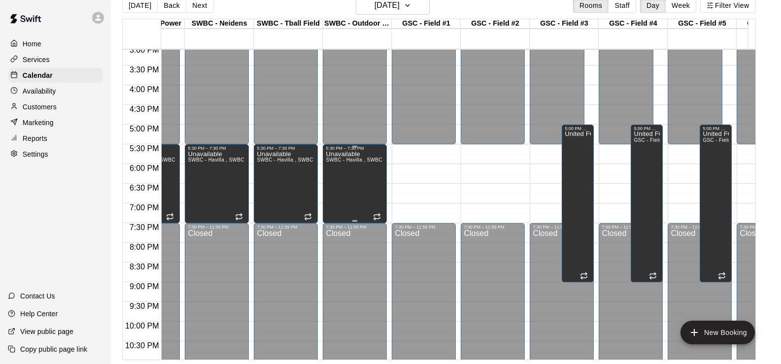
click at [350, 171] on div "Unavailable SWBC - [GEOGRAPHIC_DATA] , SWBC - Neidens, SWBC - Memorial , SWBC -…" at bounding box center [355, 333] width 58 height 364
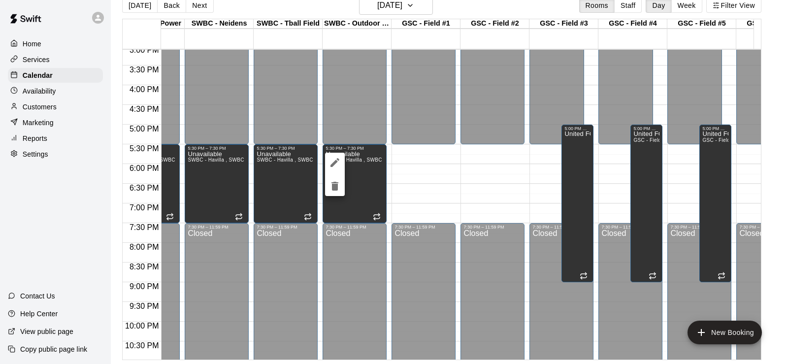
click at [336, 164] on icon "edit" at bounding box center [335, 163] width 12 height 12
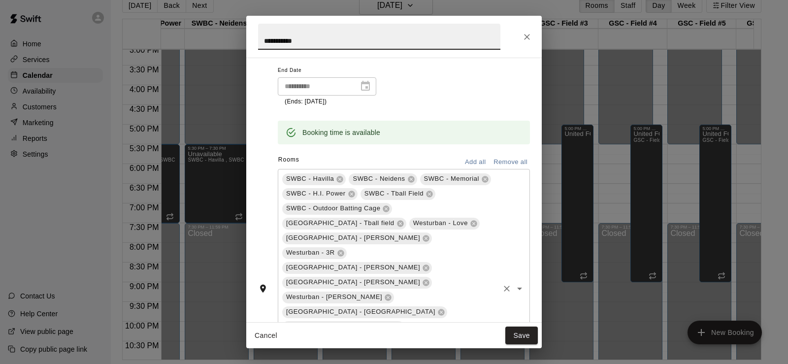
scroll to position [197, 0]
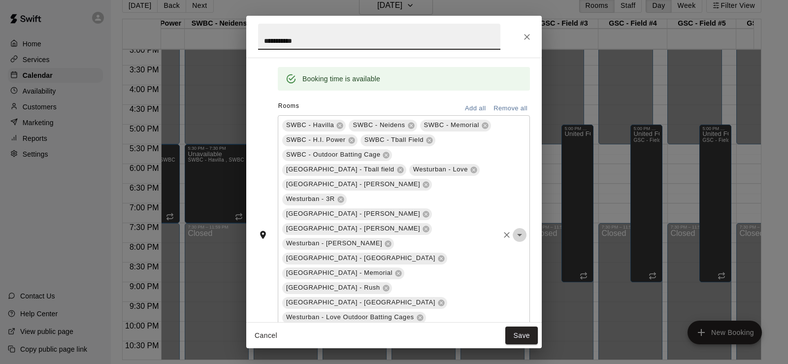
click at [514, 229] on icon "Open" at bounding box center [520, 235] width 12 height 12
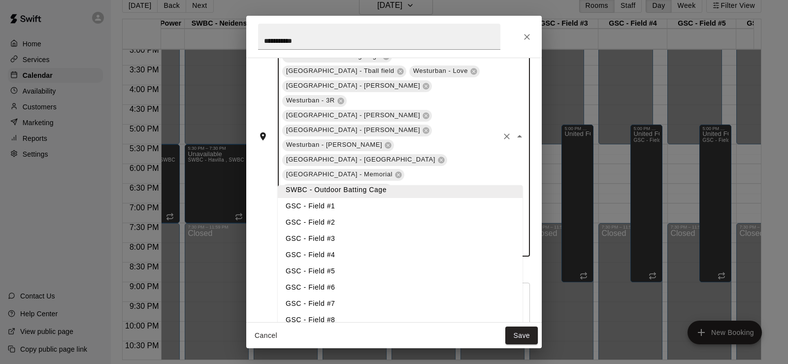
scroll to position [98, 0]
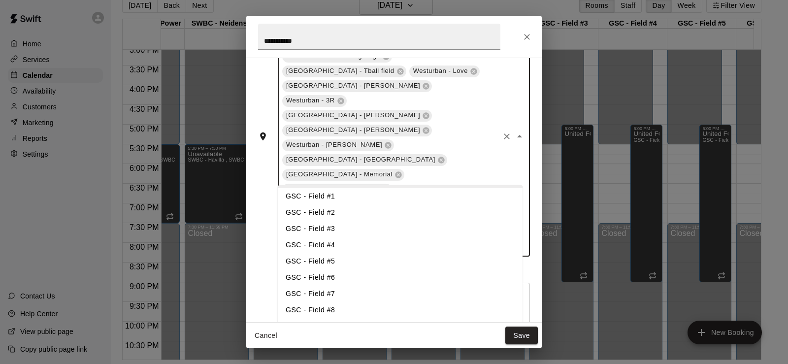
click at [340, 192] on li "GSC - Field #1" at bounding box center [400, 196] width 245 height 16
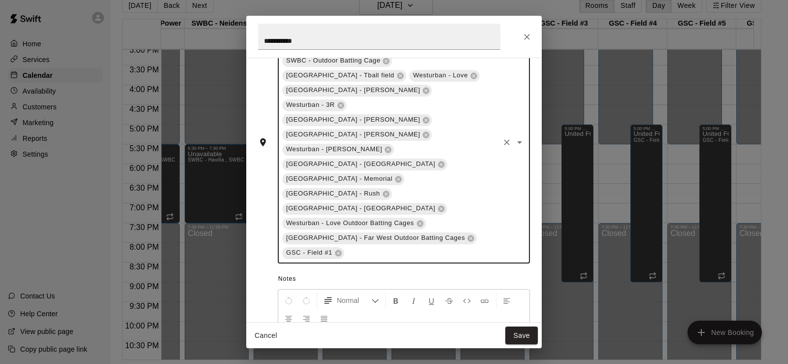
scroll to position [303, 0]
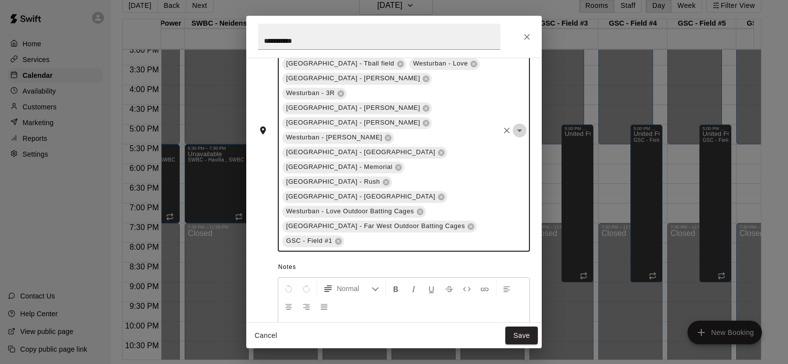
drag, startPoint x: 510, startPoint y: 100, endPoint x: 442, endPoint y: 173, distance: 99.6
click at [514, 125] on icon "Open" at bounding box center [520, 131] width 12 height 12
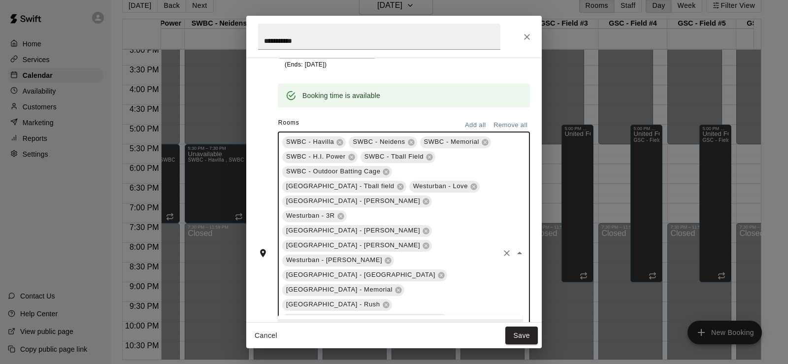
scroll to position [155, 0]
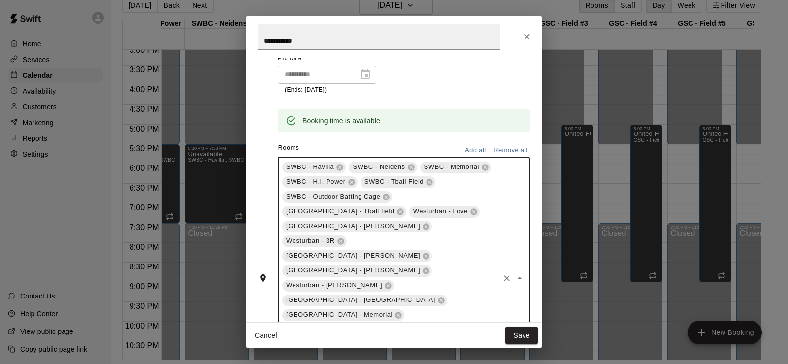
click at [468, 148] on button "Add all" at bounding box center [475, 150] width 32 height 15
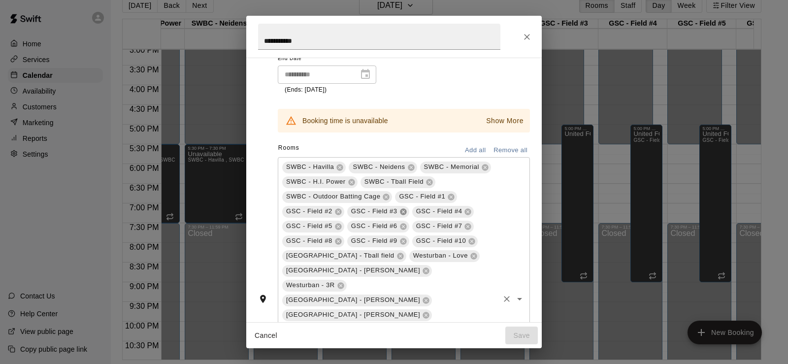
click at [407, 214] on icon at bounding box center [403, 212] width 8 height 8
click at [406, 211] on icon at bounding box center [403, 211] width 6 height 6
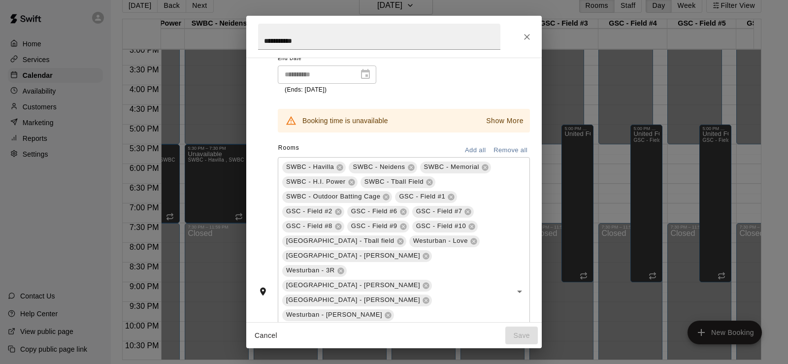
click at [493, 118] on p "Show More" at bounding box center [504, 121] width 37 height 10
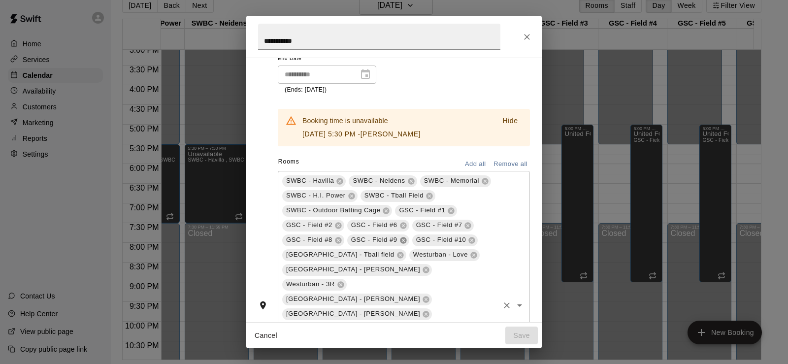
click at [407, 241] on icon at bounding box center [403, 240] width 8 height 8
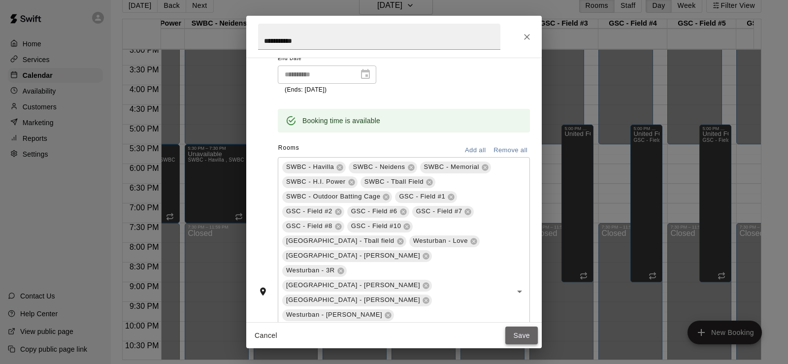
click at [523, 333] on button "Save" at bounding box center [521, 336] width 33 height 18
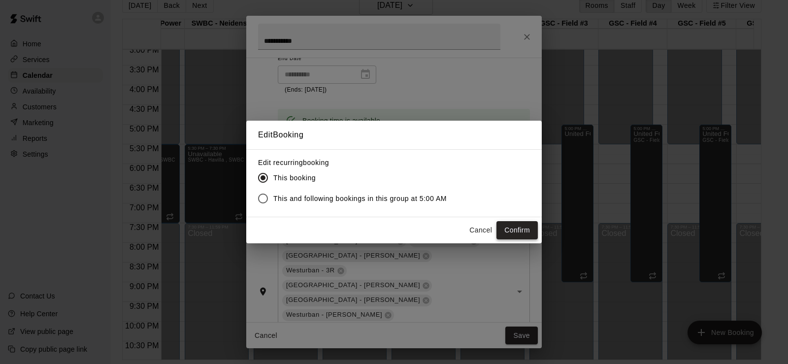
click at [519, 228] on button "Confirm" at bounding box center [516, 230] width 41 height 18
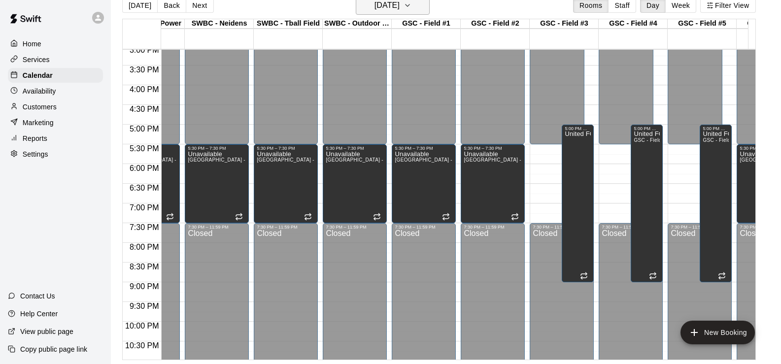
click at [391, 11] on h6 "[DATE]" at bounding box center [386, 6] width 25 height 14
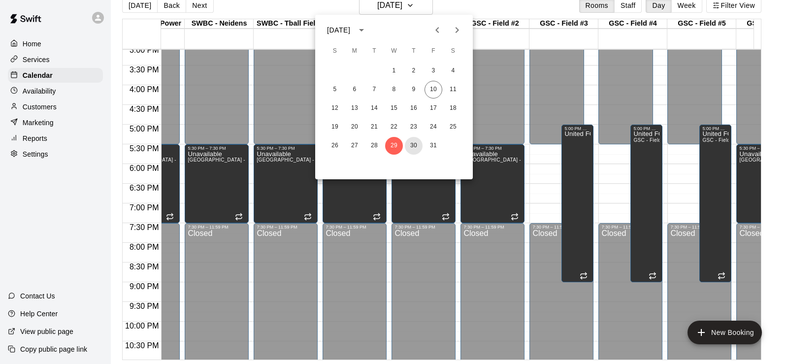
drag, startPoint x: 412, startPoint y: 144, endPoint x: 397, endPoint y: 157, distance: 19.2
click at [413, 145] on button "30" at bounding box center [414, 146] width 18 height 18
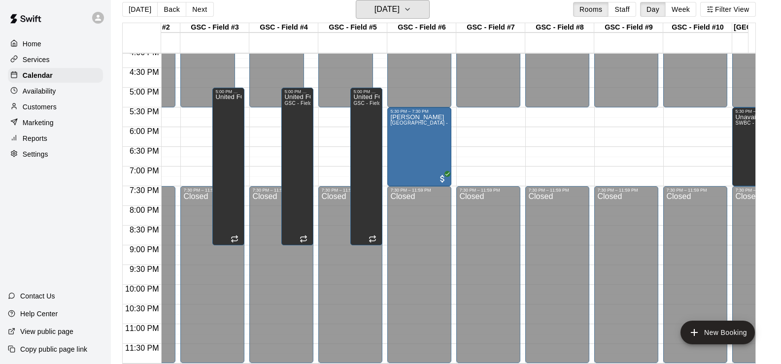
scroll to position [0, 557]
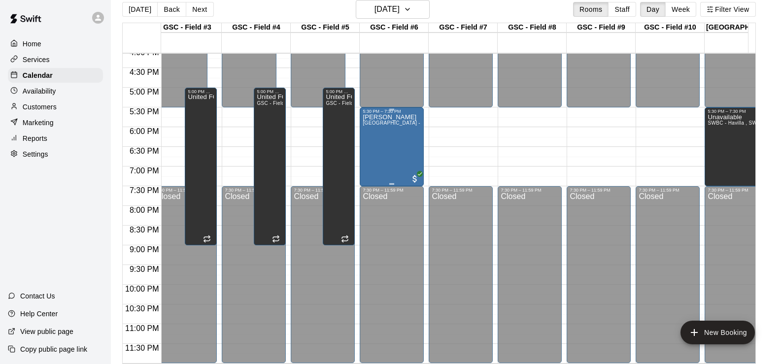
click at [396, 117] on p "[PERSON_NAME]" at bounding box center [391, 117] width 58 height 0
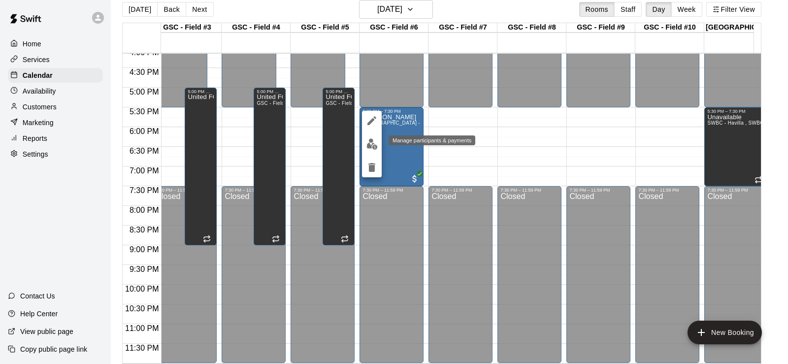
click at [375, 146] on img "edit" at bounding box center [371, 143] width 11 height 11
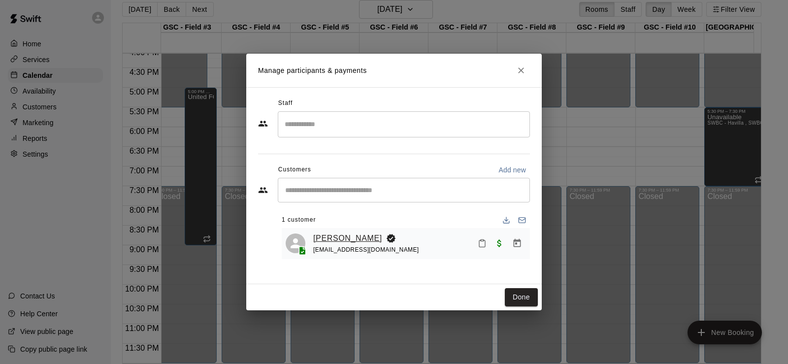
click at [354, 238] on link "[PERSON_NAME]" at bounding box center [347, 238] width 69 height 13
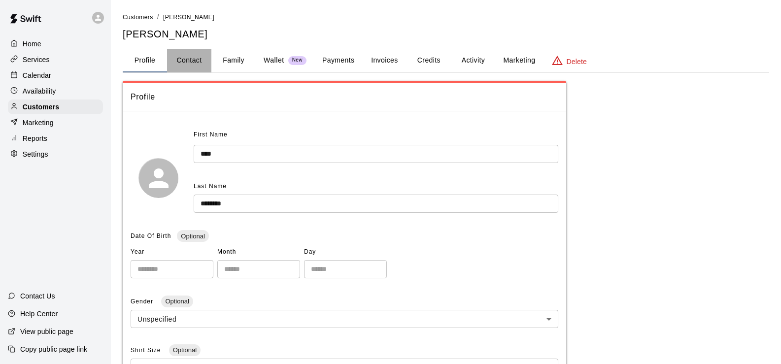
click at [195, 59] on button "Contact" at bounding box center [189, 61] width 44 height 24
select select "**"
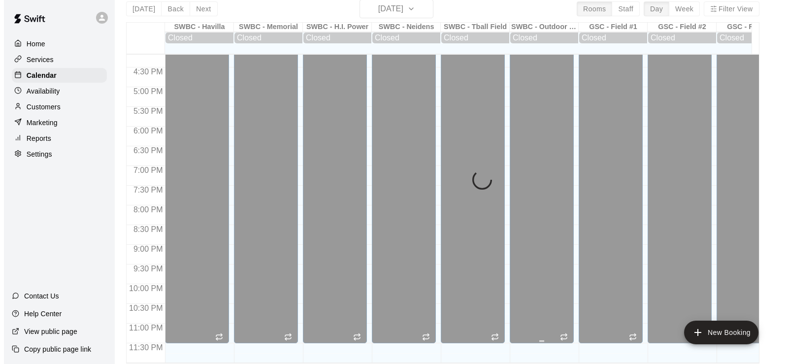
scroll to position [16, 0]
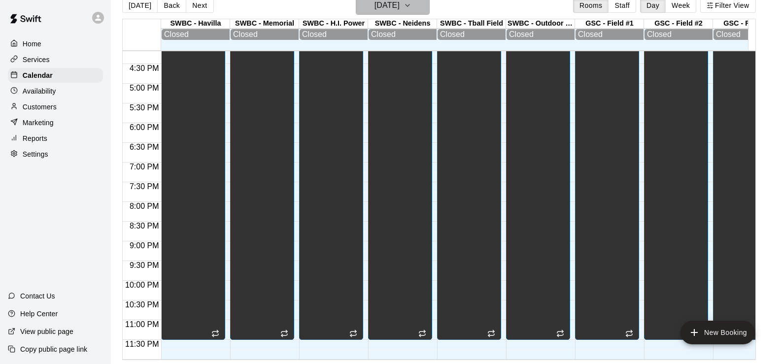
click at [411, 4] on icon "button" at bounding box center [407, 6] width 8 height 12
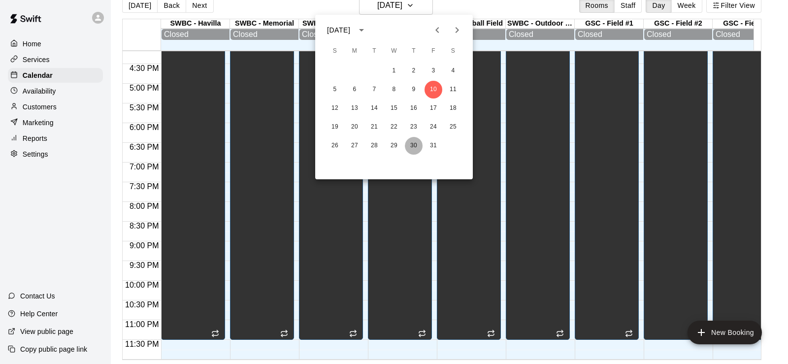
click at [417, 145] on button "30" at bounding box center [414, 146] width 18 height 18
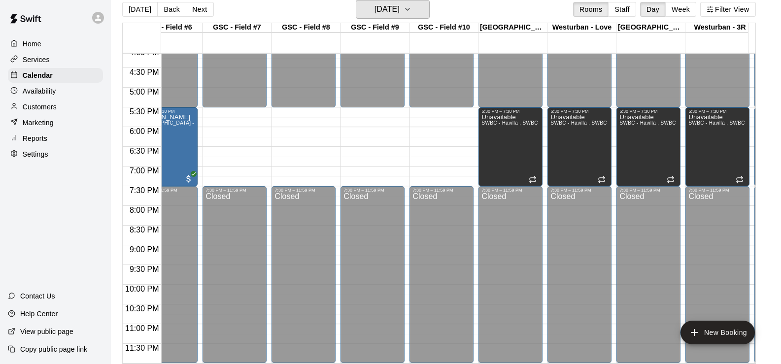
scroll to position [0, 635]
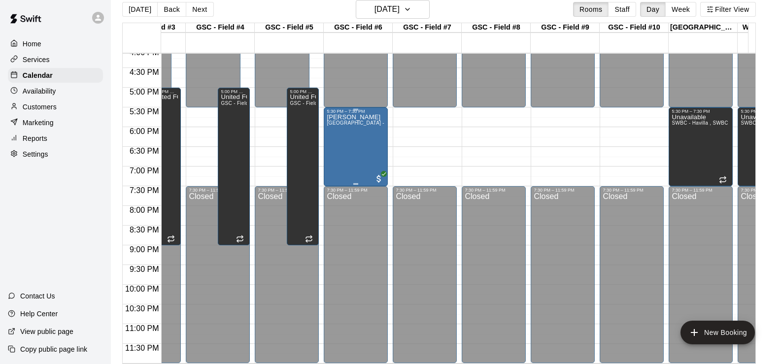
click at [376, 121] on div "[PERSON_NAME] Genesis Sports Complex - Field #6 Rental" at bounding box center [356, 296] width 58 height 364
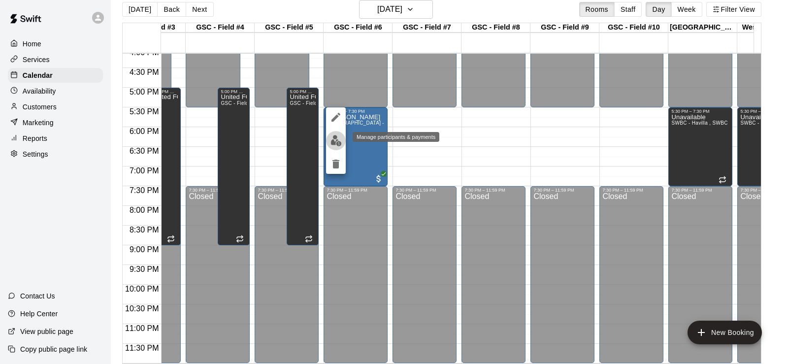
click at [335, 140] on img "edit" at bounding box center [335, 140] width 11 height 11
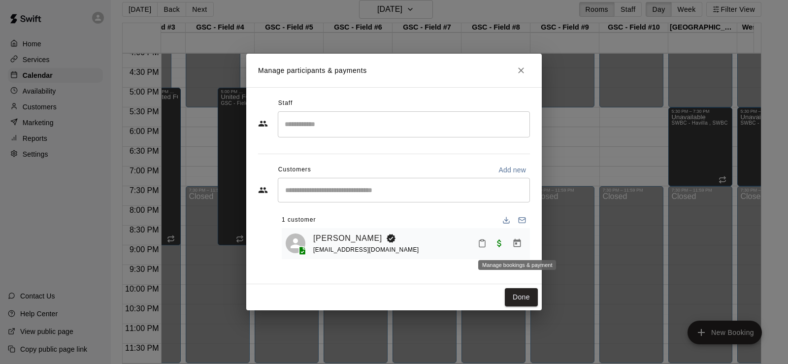
click at [516, 243] on icon "Manage bookings & payment" at bounding box center [517, 243] width 10 height 10
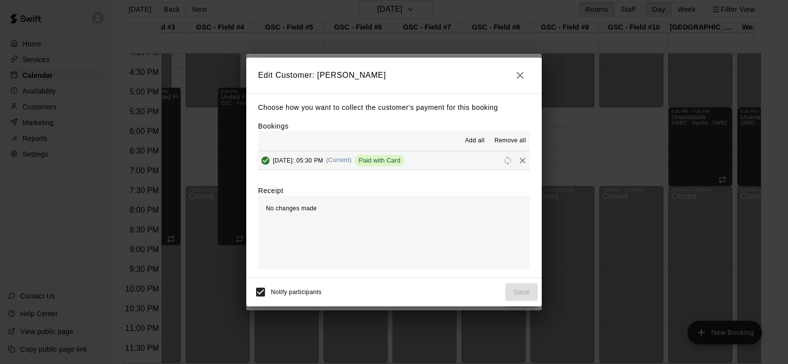
click at [501, 144] on span "Remove all" at bounding box center [510, 141] width 32 height 10
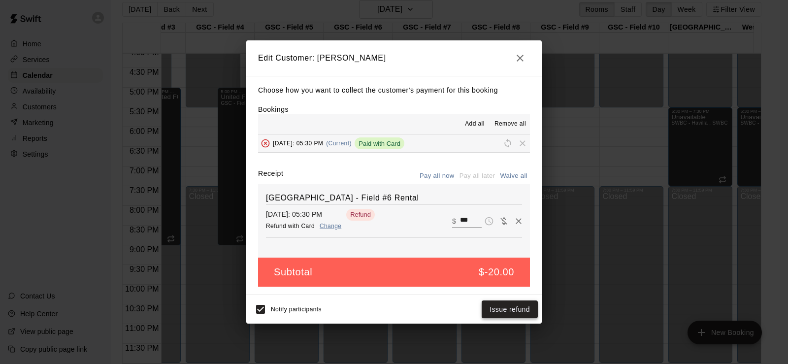
click at [516, 303] on button "Issue refund" at bounding box center [510, 309] width 56 height 18
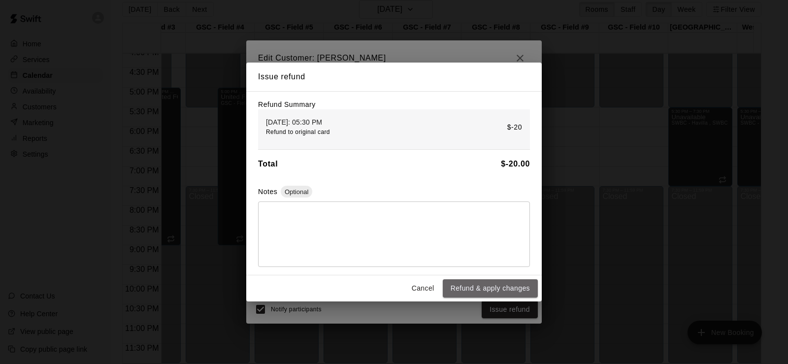
click at [484, 284] on button "Refund & apply changes" at bounding box center [490, 288] width 95 height 18
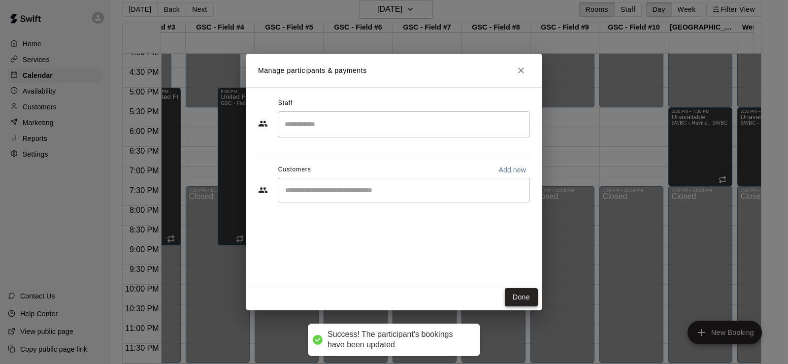
click at [522, 296] on button "Done" at bounding box center [521, 297] width 33 height 18
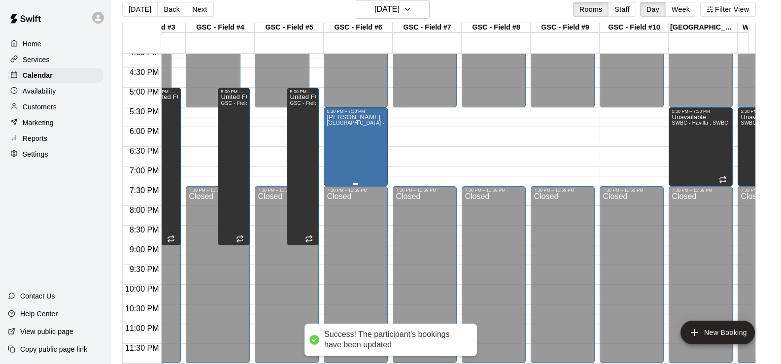
click at [363, 132] on div "[PERSON_NAME] Genesis Sports Complex - Field #6 Rental" at bounding box center [356, 296] width 58 height 364
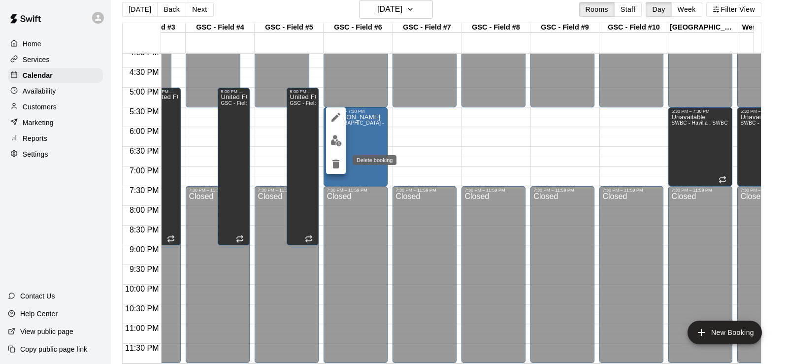
click at [334, 164] on icon "delete" at bounding box center [335, 164] width 7 height 9
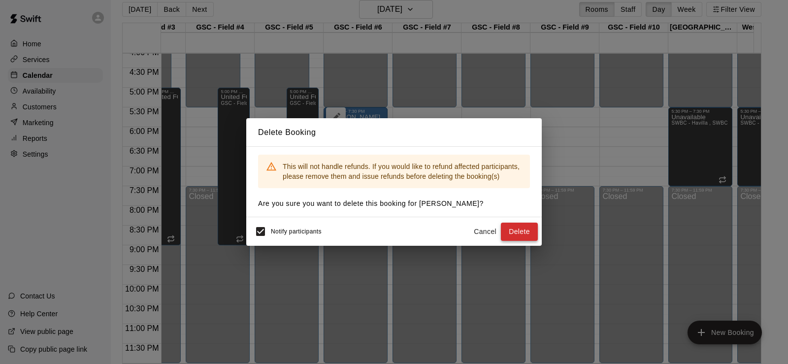
drag, startPoint x: 526, startPoint y: 228, endPoint x: 513, endPoint y: 219, distance: 16.4
click at [525, 227] on button "Delete" at bounding box center [519, 232] width 37 height 18
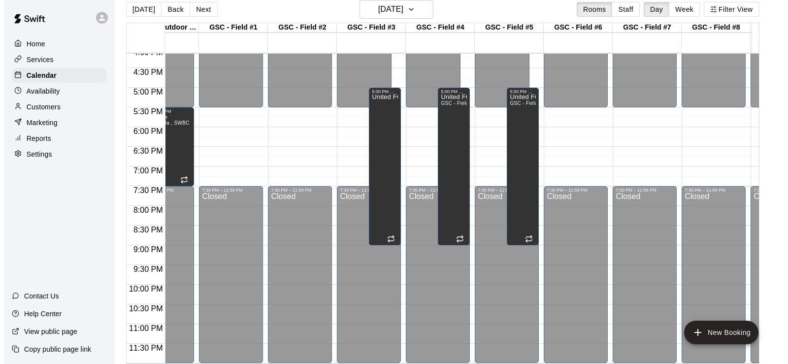
scroll to position [0, 249]
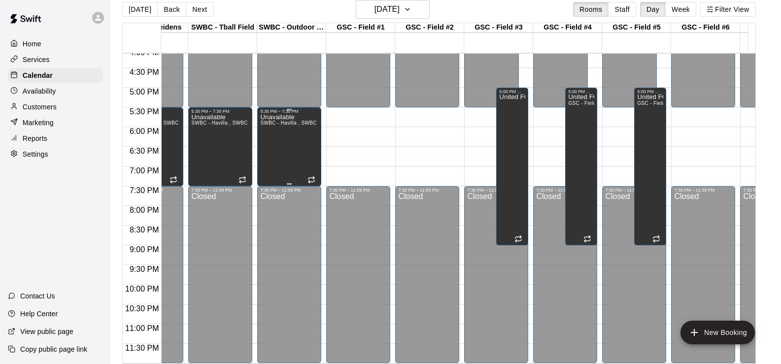
click at [300, 109] on div "5:30 PM – 7:30 PM" at bounding box center [289, 111] width 58 height 5
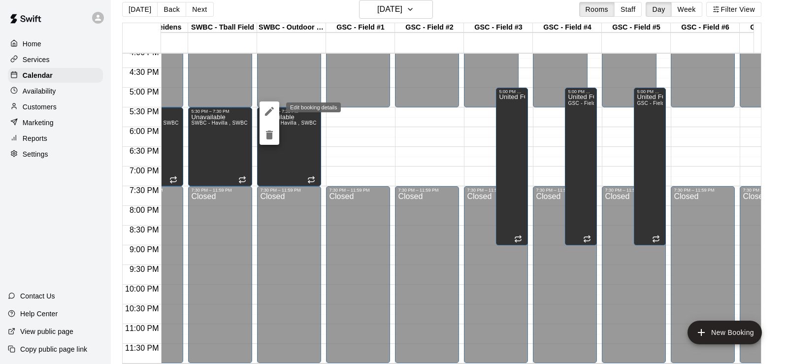
click at [270, 106] on icon "edit" at bounding box center [269, 111] width 12 height 12
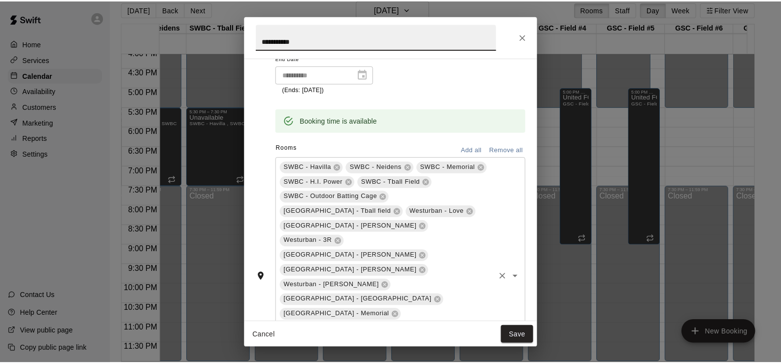
scroll to position [197, 0]
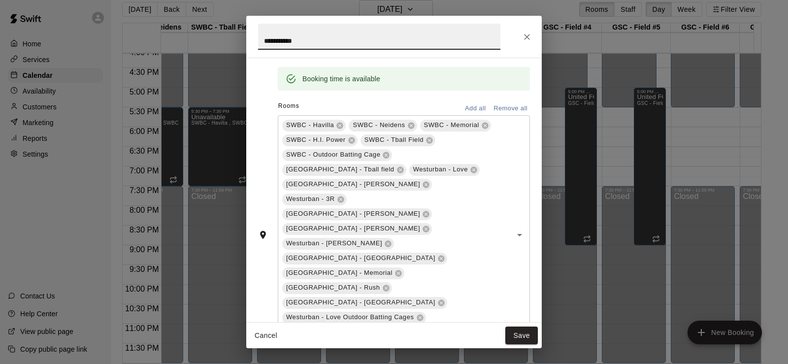
click at [463, 107] on button "Add all" at bounding box center [475, 108] width 32 height 15
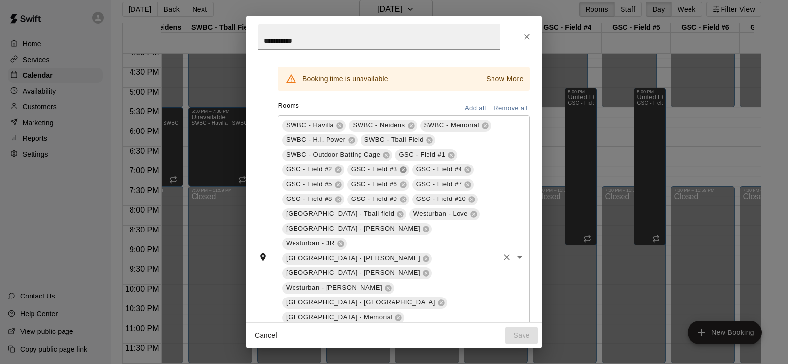
click at [406, 170] on icon at bounding box center [403, 169] width 6 height 6
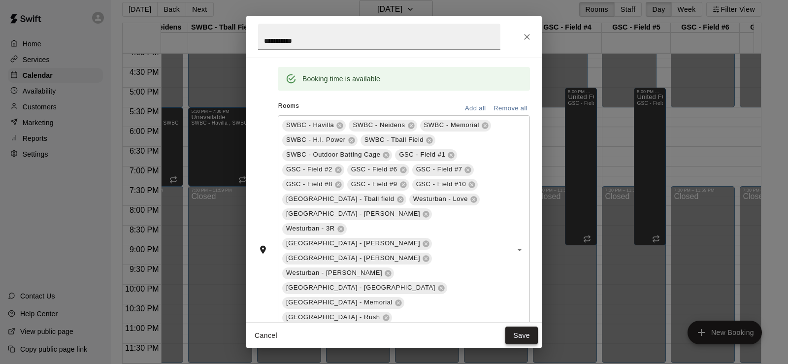
click at [525, 337] on button "Save" at bounding box center [521, 336] width 33 height 18
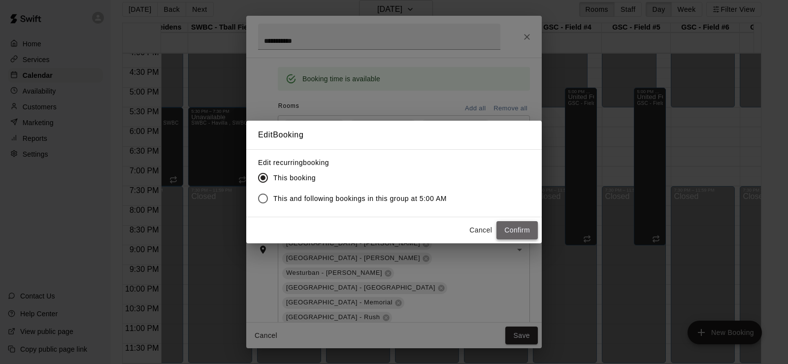
click at [521, 227] on button "Confirm" at bounding box center [516, 230] width 41 height 18
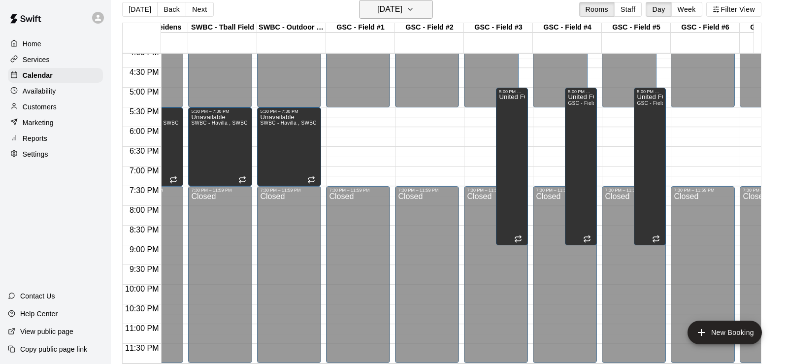
click at [401, 15] on h6 "[DATE]" at bounding box center [389, 9] width 25 height 14
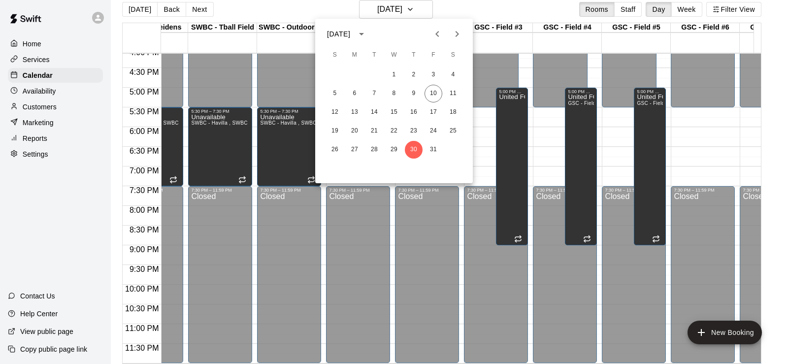
drag, startPoint x: 702, startPoint y: 11, endPoint x: 694, endPoint y: 13, distance: 8.7
click at [703, 11] on div at bounding box center [394, 182] width 788 height 364
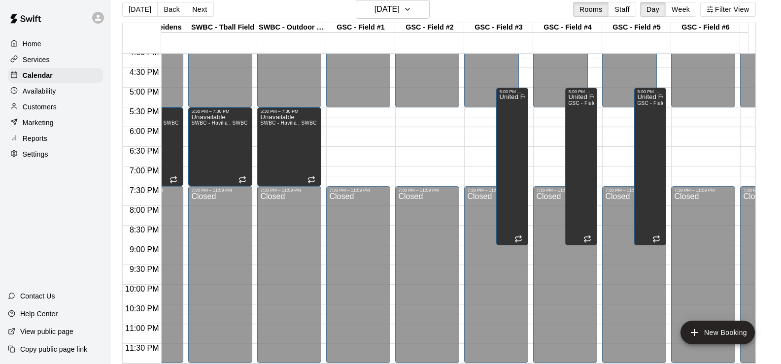
click at [691, 13] on div "[DATE] S M T W T F S 1 2 3 4 5 6 7 8 9 10 11 12 13 14 15 16 17 18 19 20 21 22 2…" at bounding box center [390, 182] width 781 height 364
click at [691, 12] on button "Week" at bounding box center [680, 9] width 31 height 15
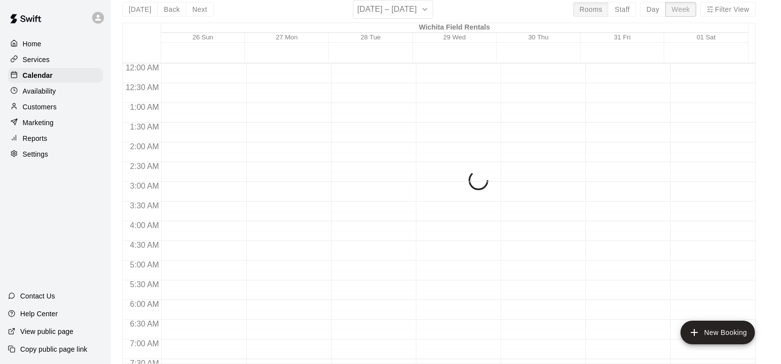
scroll to position [427, 0]
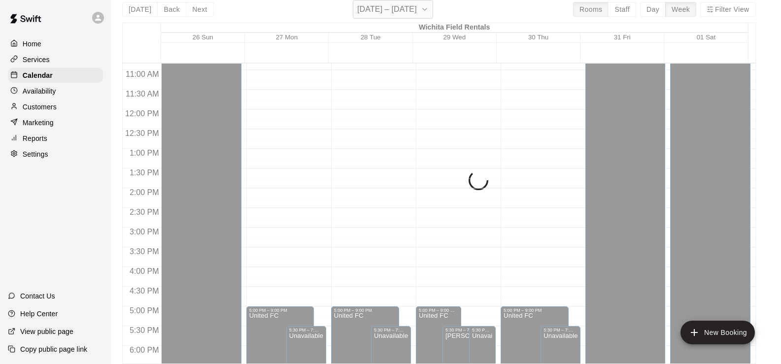
click at [428, 9] on icon "button" at bounding box center [425, 9] width 8 height 12
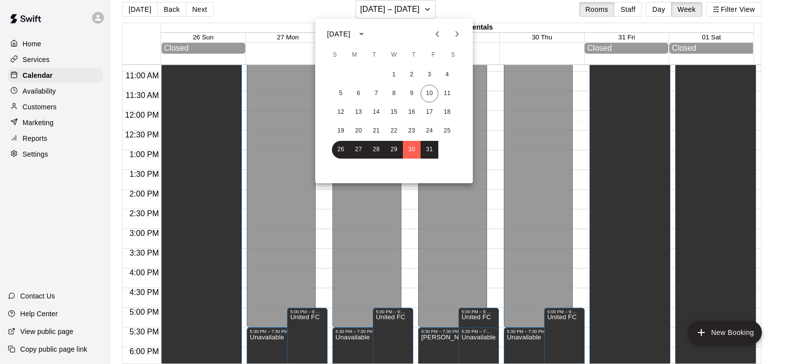
click at [459, 36] on icon "Next month" at bounding box center [457, 34] width 12 height 12
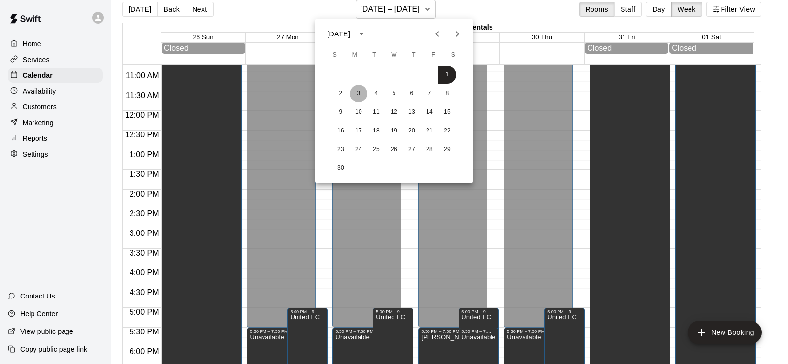
click at [355, 92] on button "3" at bounding box center [359, 94] width 18 height 18
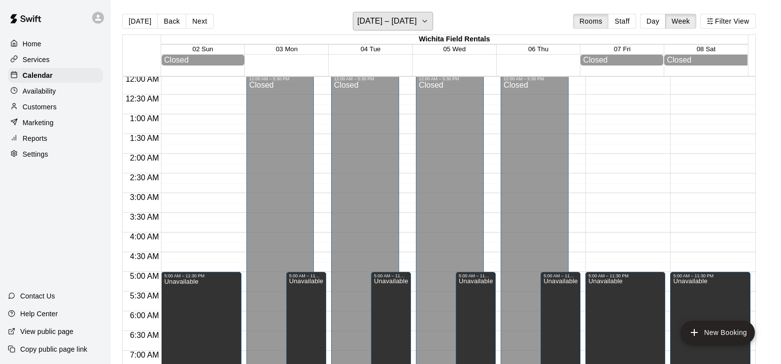
scroll to position [0, 0]
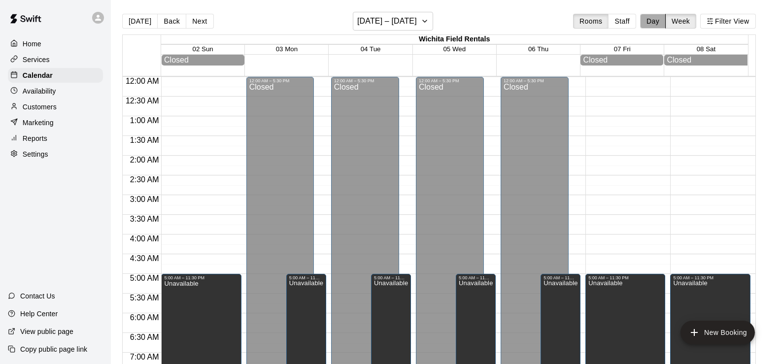
click at [648, 20] on button "Day" at bounding box center [653, 21] width 26 height 15
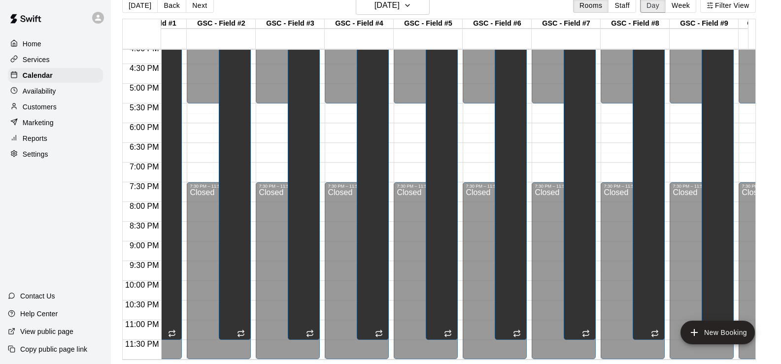
scroll to position [0, 478]
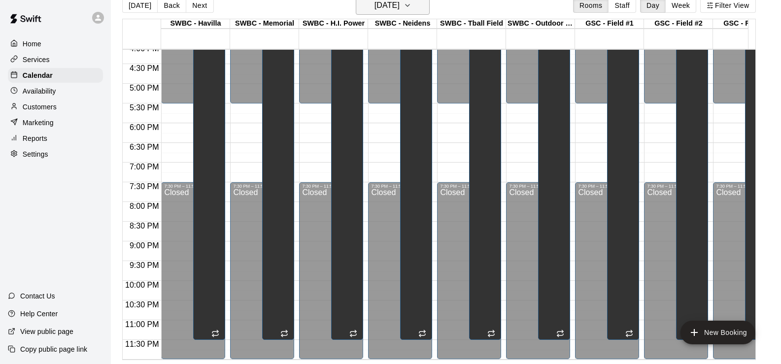
click at [399, 9] on h6 "[DATE]" at bounding box center [386, 6] width 25 height 14
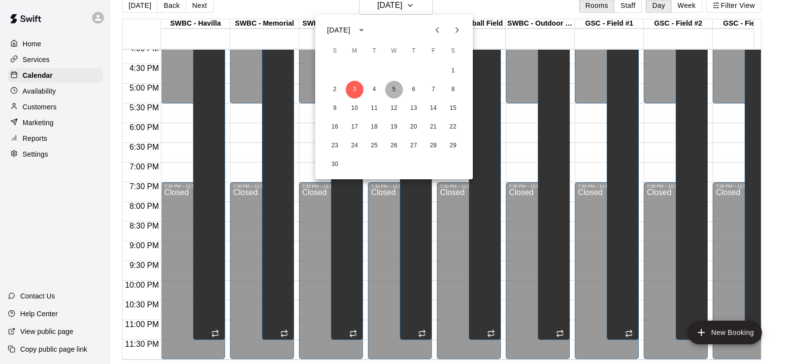
click at [394, 86] on button "5" at bounding box center [394, 90] width 18 height 18
